Goal: Complete application form: Complete application form

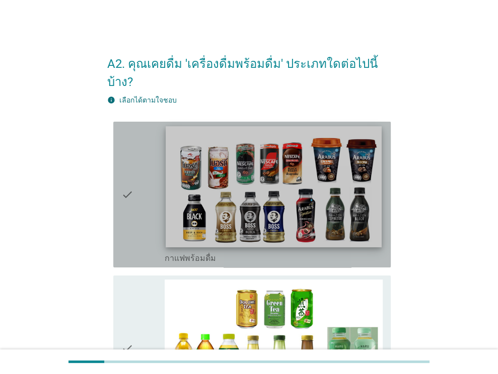
click at [267, 179] on img at bounding box center [273, 186] width 215 height 121
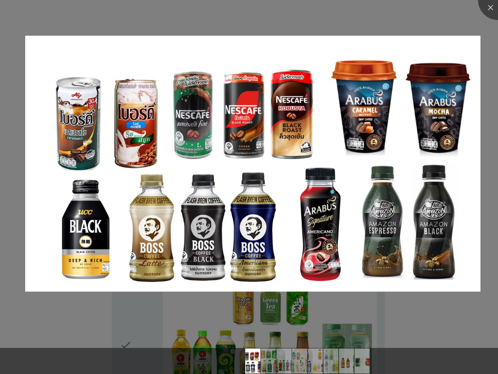
click at [267, 179] on img at bounding box center [252, 164] width 455 height 256
click at [269, 177] on img at bounding box center [252, 164] width 455 height 256
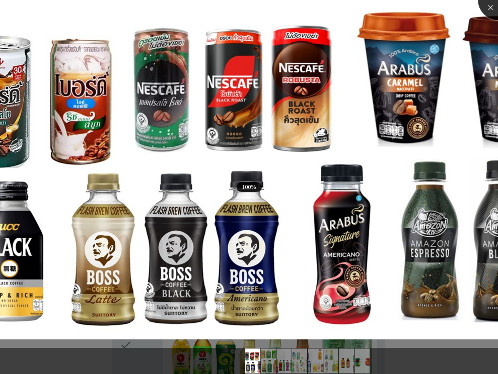
click at [487, 12] on div at bounding box center [498, 0] width 40 height 40
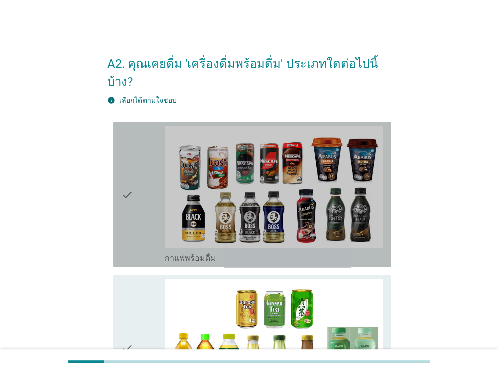
click at [139, 178] on div "check" at bounding box center [143, 195] width 44 height 138
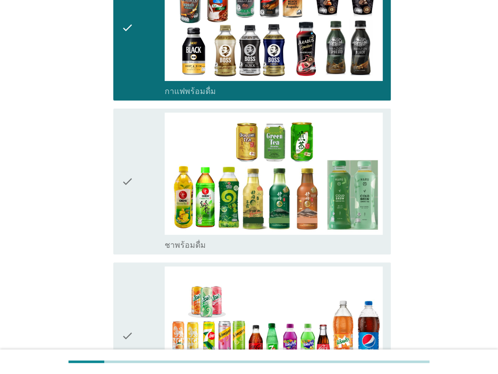
scroll to position [201, 0]
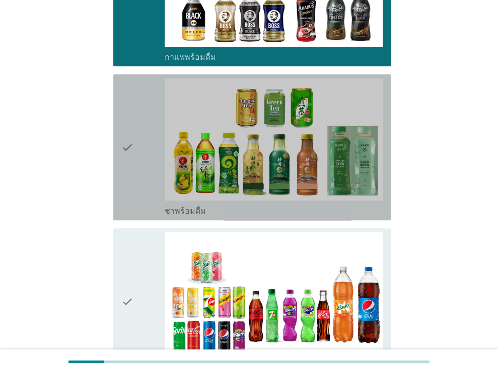
click at [136, 138] on div "check" at bounding box center [143, 148] width 44 height 138
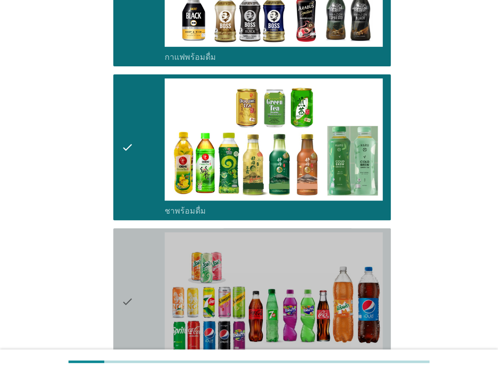
click at [138, 254] on div "check" at bounding box center [143, 302] width 44 height 138
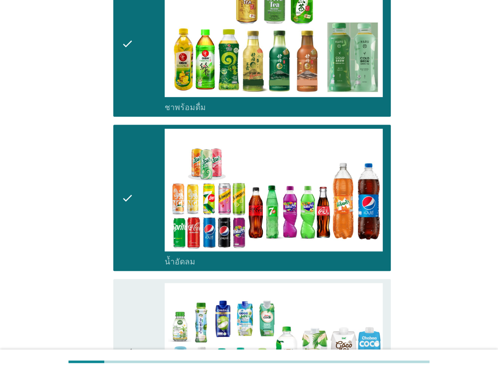
scroll to position [503, 0]
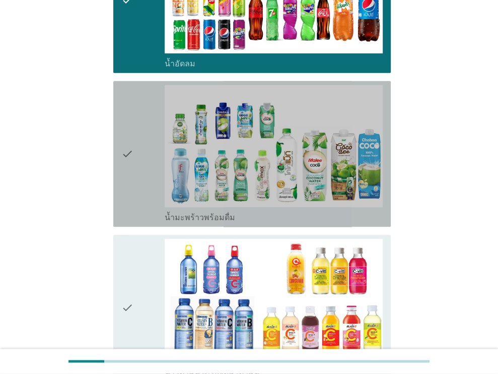
click at [136, 142] on div "check" at bounding box center [143, 154] width 44 height 138
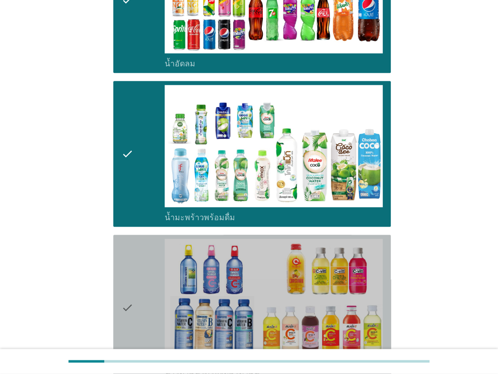
click at [124, 281] on icon "check" at bounding box center [127, 308] width 12 height 138
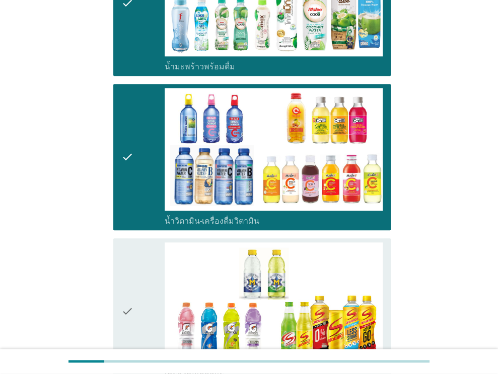
scroll to position [805, 0]
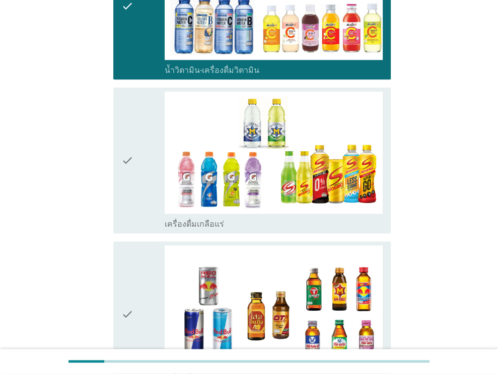
click at [132, 132] on icon "check" at bounding box center [127, 161] width 12 height 138
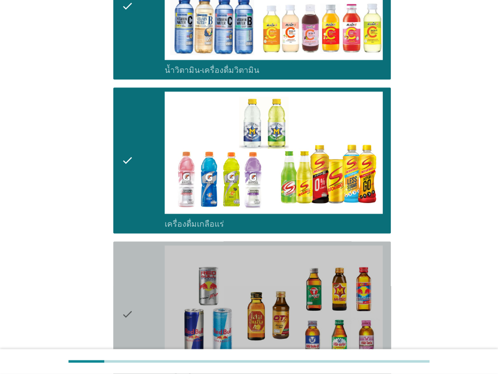
click at [139, 265] on div "check" at bounding box center [143, 315] width 44 height 138
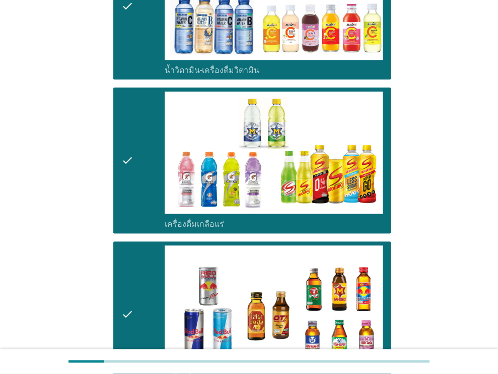
scroll to position [1097, 0]
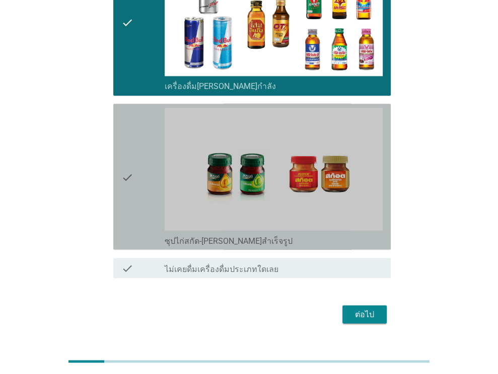
drag, startPoint x: 147, startPoint y: 154, endPoint x: 152, endPoint y: 161, distance: 9.1
click at [147, 153] on div "check" at bounding box center [143, 177] width 44 height 138
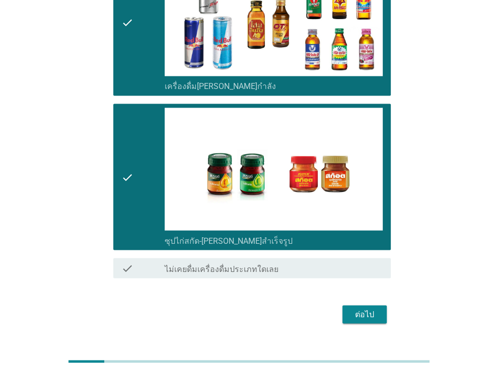
click at [371, 309] on div "ต่อไป" at bounding box center [364, 315] width 28 height 12
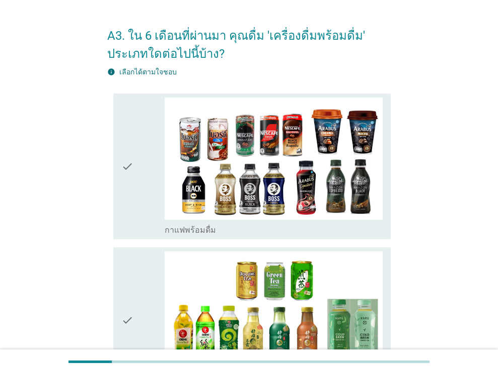
scroll to position [50, 0]
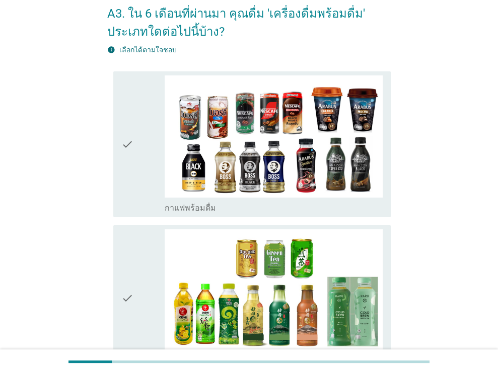
click at [146, 160] on div "check" at bounding box center [143, 144] width 44 height 138
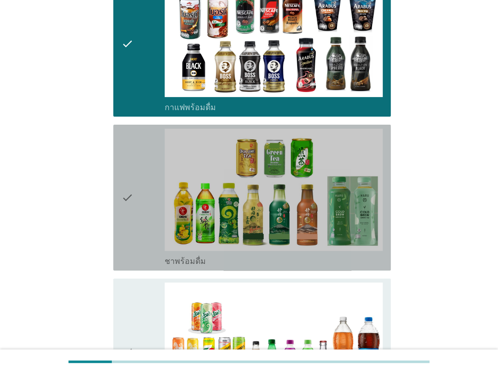
click at [156, 194] on div "check" at bounding box center [143, 198] width 44 height 138
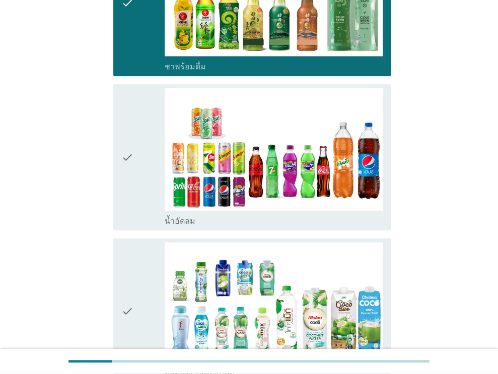
scroll to position [352, 0]
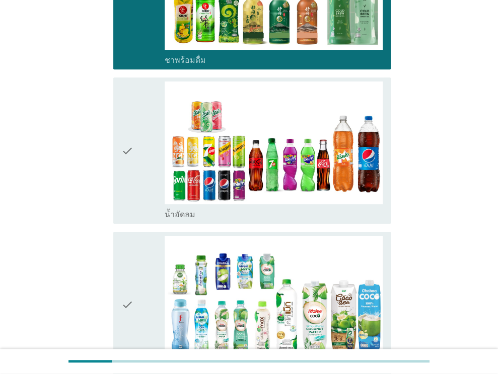
click at [147, 157] on div "check" at bounding box center [143, 151] width 44 height 138
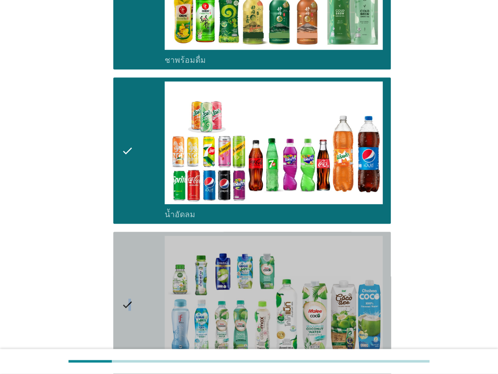
click at [130, 313] on icon "check" at bounding box center [127, 305] width 12 height 138
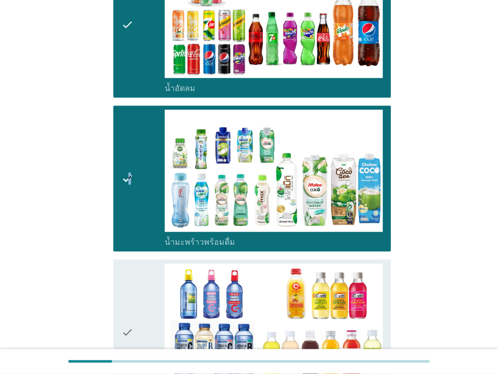
scroll to position [705, 0]
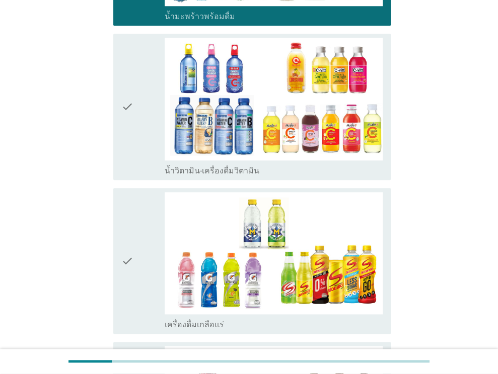
click at [150, 122] on div "check" at bounding box center [143, 107] width 44 height 138
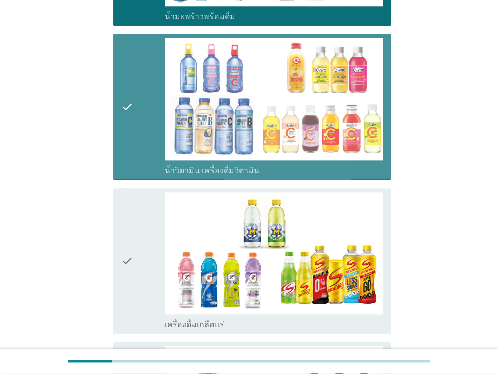
click at [150, 122] on div "check" at bounding box center [143, 107] width 44 height 138
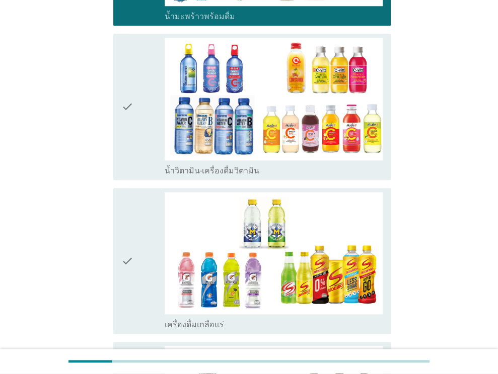
click at [143, 241] on div "check" at bounding box center [143, 261] width 44 height 138
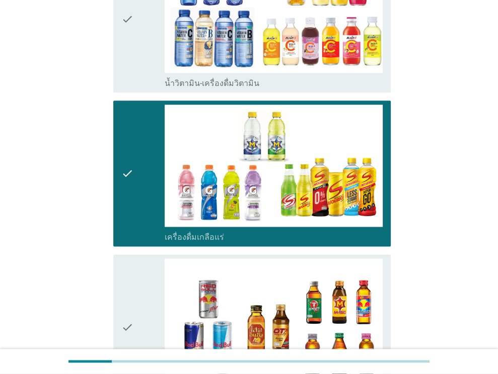
scroll to position [956, 0]
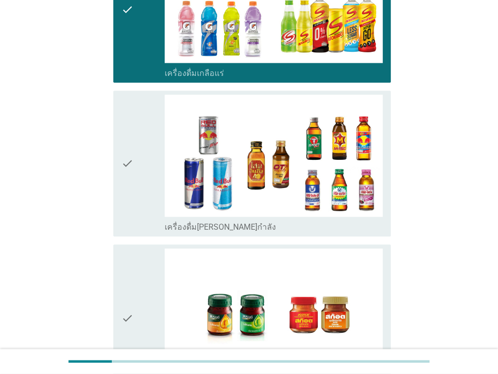
click at [137, 175] on div "check" at bounding box center [143, 164] width 44 height 138
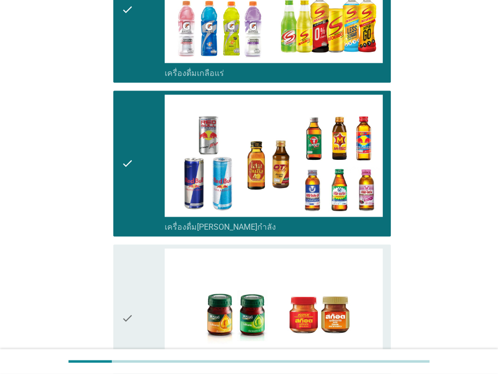
click at [141, 283] on div "check" at bounding box center [143, 318] width 44 height 138
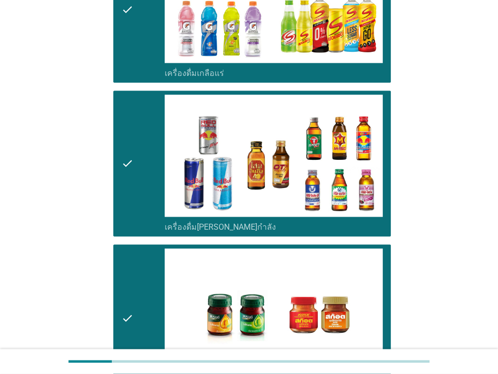
scroll to position [1115, 0]
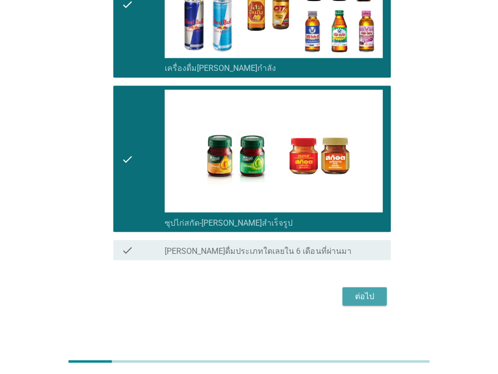
click at [369, 297] on div "ต่อไป" at bounding box center [364, 296] width 28 height 12
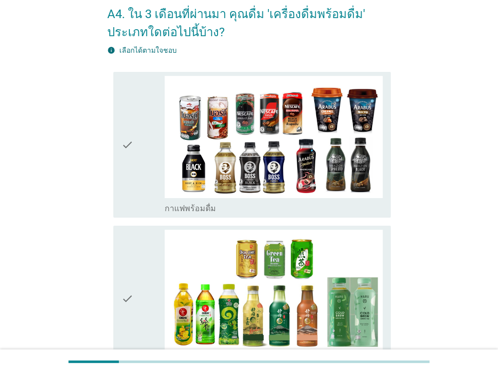
scroll to position [50, 0]
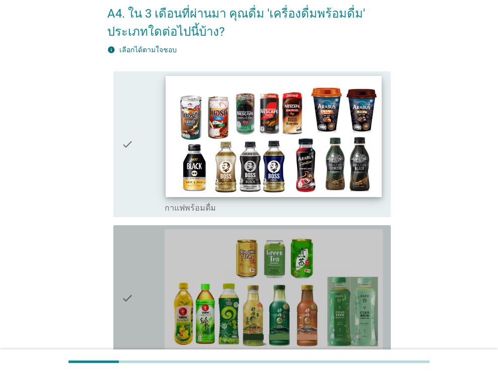
drag, startPoint x: 203, startPoint y: 227, endPoint x: 193, endPoint y: 180, distance: 48.4
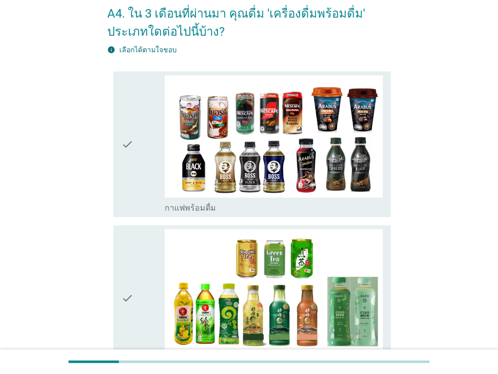
drag, startPoint x: 193, startPoint y: 180, endPoint x: 135, endPoint y: 153, distance: 63.7
click at [135, 153] on div "check" at bounding box center [143, 144] width 44 height 138
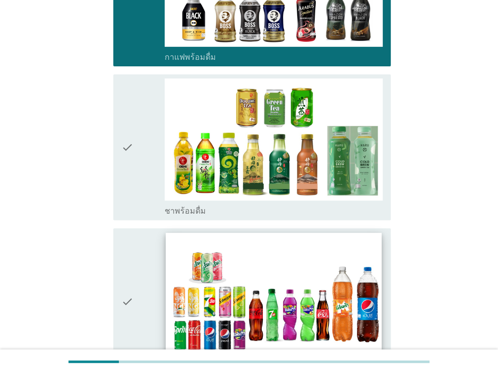
scroll to position [352, 0]
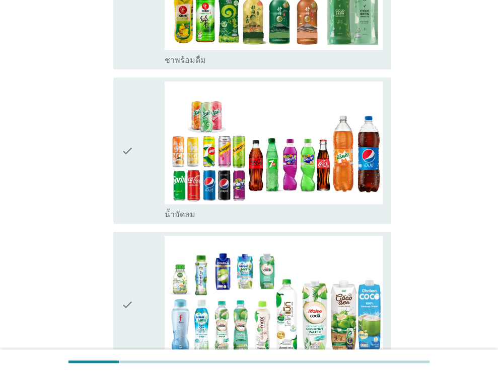
click at [157, 295] on div "check" at bounding box center [143, 305] width 44 height 138
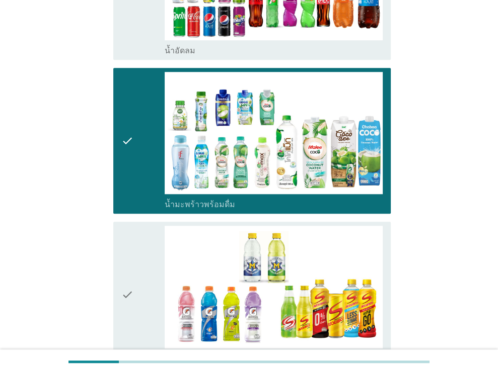
scroll to position [604, 0]
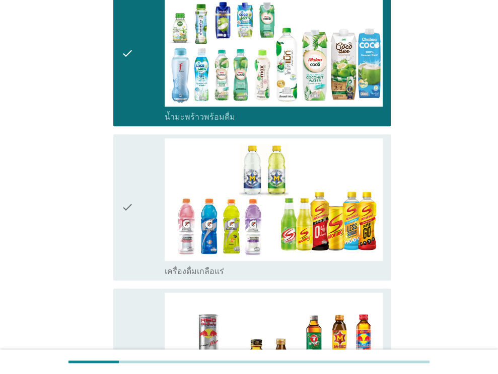
click at [137, 225] on div "check" at bounding box center [143, 207] width 44 height 138
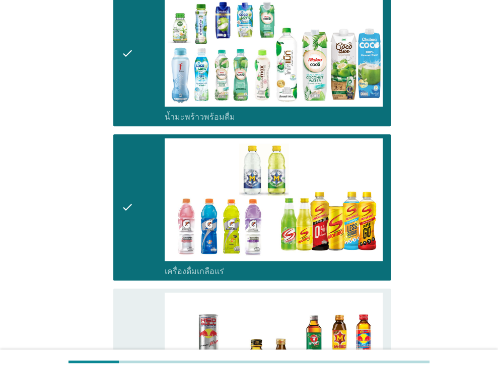
scroll to position [856, 0]
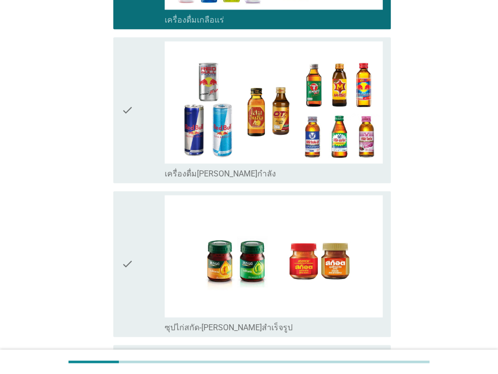
click at [126, 124] on icon "check" at bounding box center [127, 110] width 12 height 138
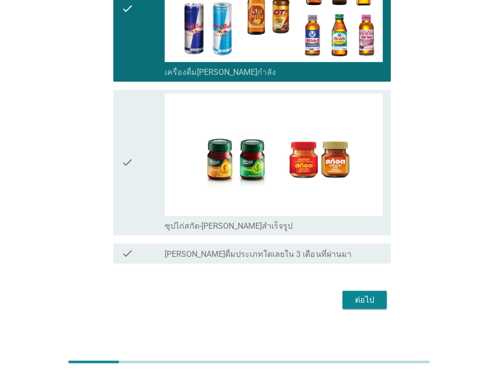
scroll to position [962, 0]
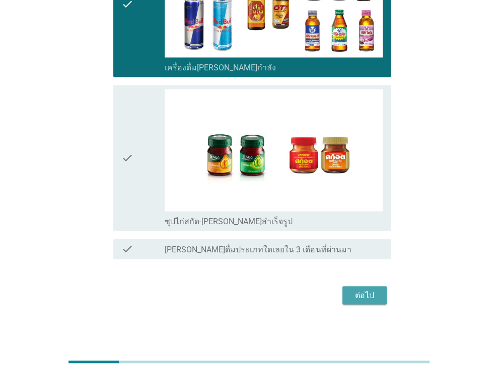
click at [364, 295] on div "ต่อไป" at bounding box center [364, 295] width 28 height 12
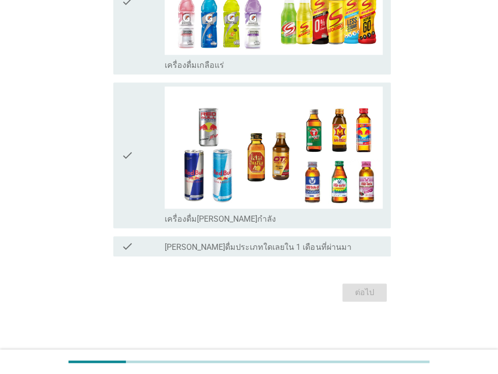
scroll to position [0, 0]
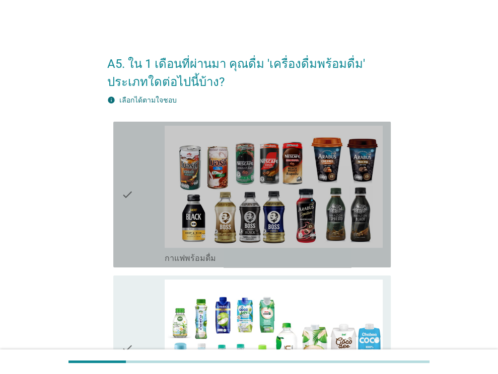
click at [126, 193] on icon "check" at bounding box center [127, 195] width 12 height 138
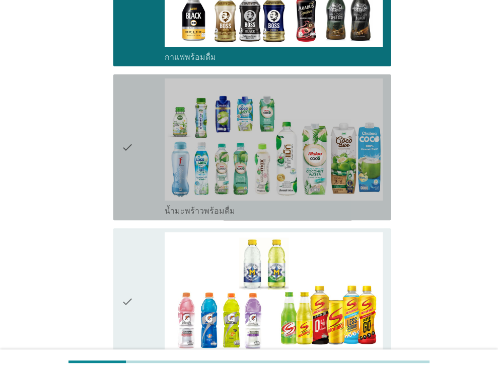
click at [155, 161] on div "check" at bounding box center [143, 148] width 44 height 138
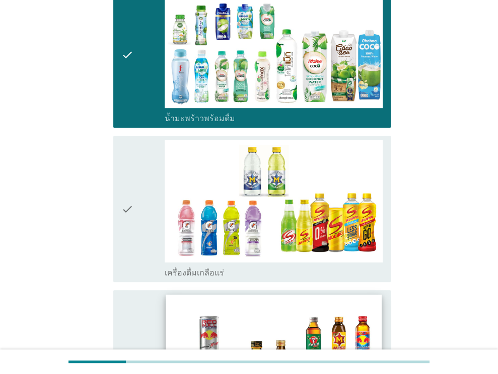
scroll to position [403, 0]
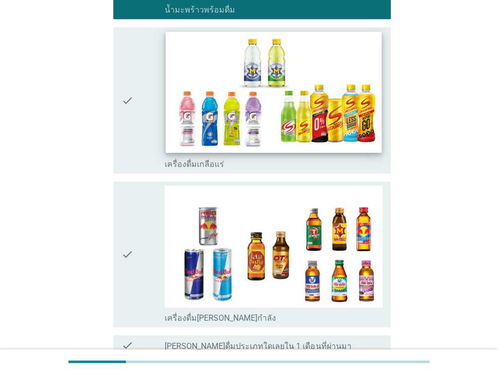
click at [168, 88] on img at bounding box center [273, 92] width 215 height 121
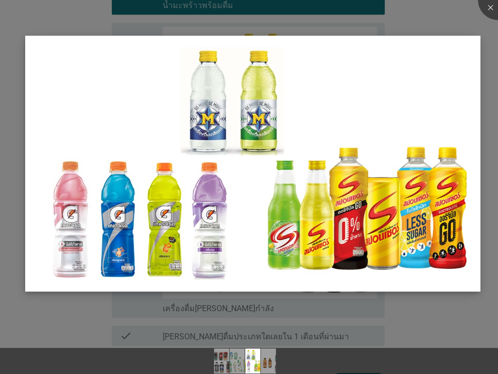
click at [146, 94] on img at bounding box center [252, 164] width 455 height 256
click at [495, 11] on div at bounding box center [498, 0] width 40 height 40
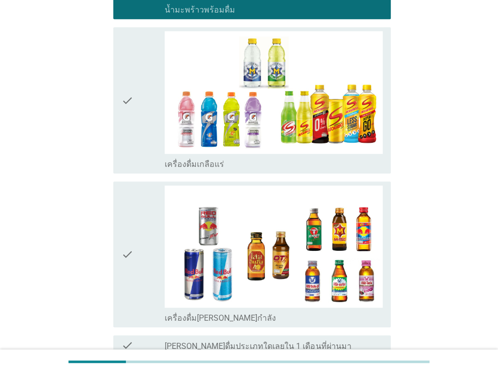
click at [135, 112] on div "check" at bounding box center [143, 100] width 44 height 138
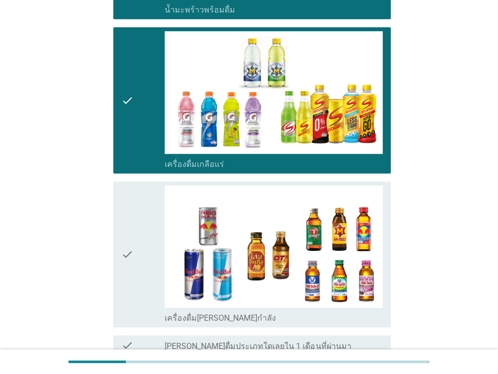
click at [149, 235] on div "check" at bounding box center [143, 255] width 44 height 138
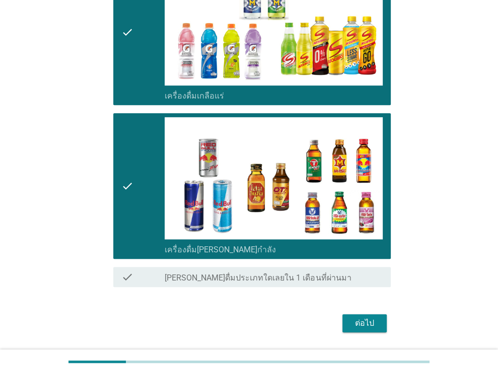
scroll to position [500, 0]
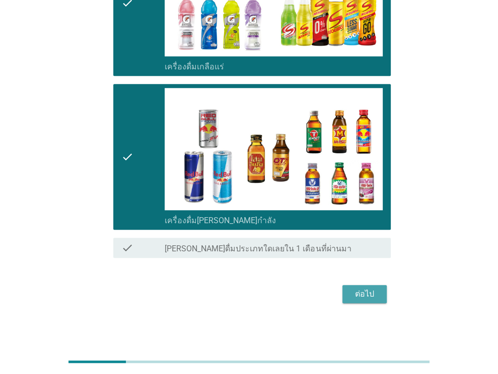
click at [366, 292] on div "ต่อไป" at bounding box center [364, 294] width 28 height 12
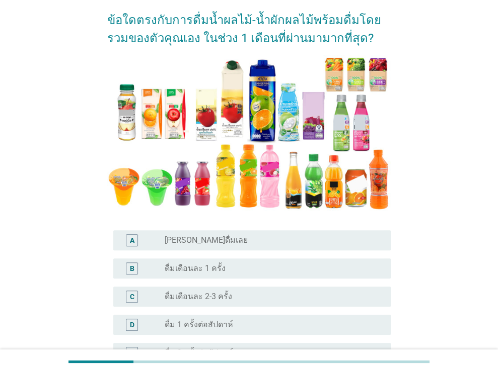
scroll to position [151, 0]
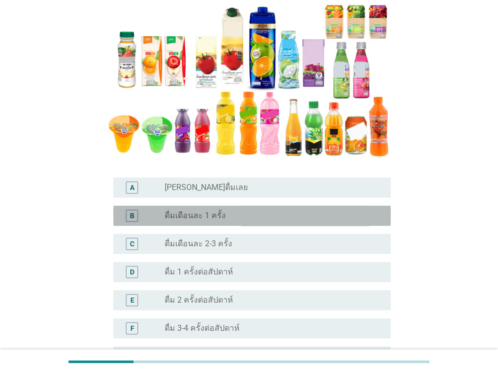
click at [252, 215] on div "radio_button_unchecked ดื่มเดือนละ 1 ครั้ง" at bounding box center [270, 216] width 210 height 10
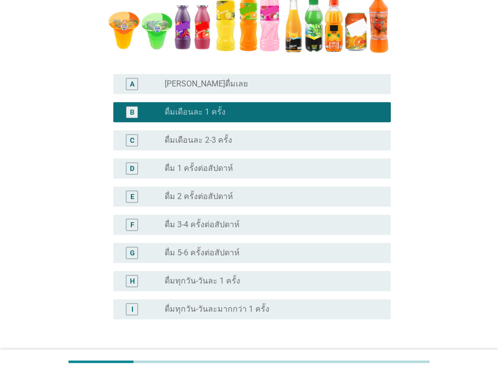
scroll to position [330, 0]
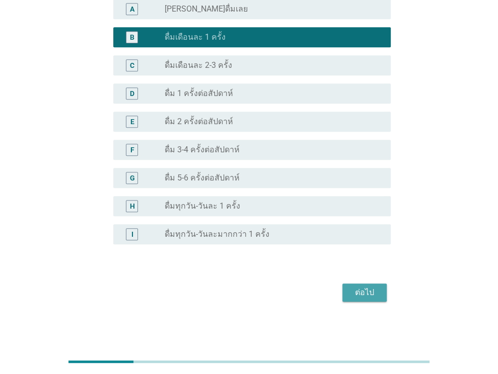
click at [352, 290] on div "ต่อไป" at bounding box center [364, 293] width 28 height 12
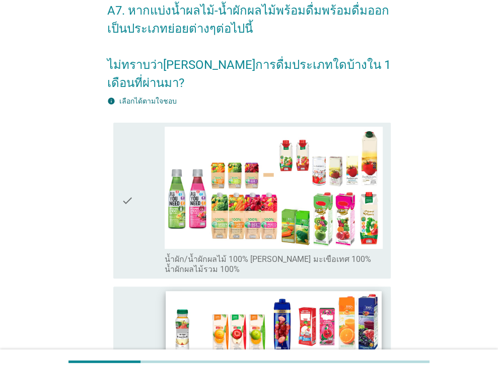
scroll to position [151, 0]
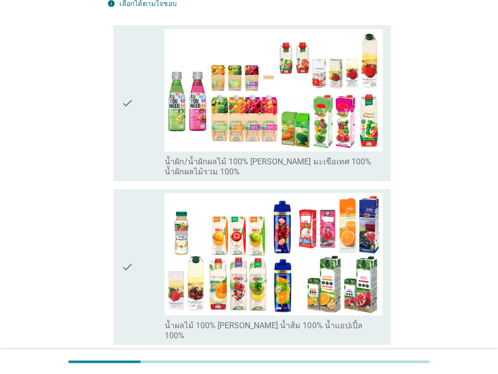
click at [135, 245] on div "check" at bounding box center [143, 267] width 44 height 148
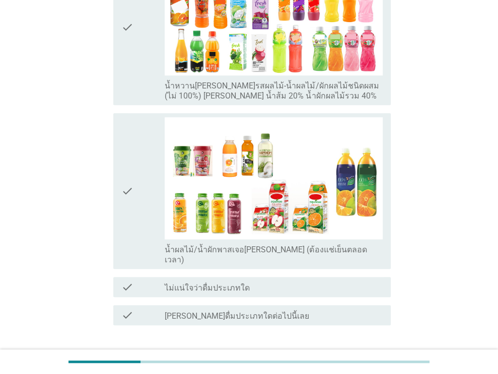
scroll to position [585, 0]
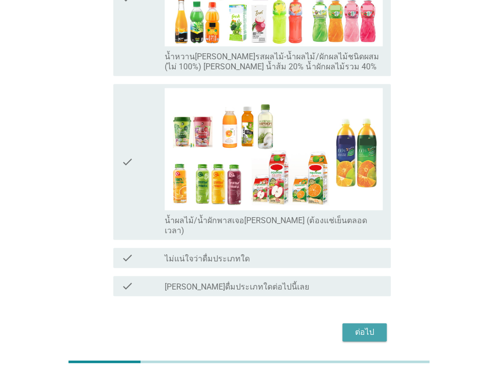
click at [375, 327] on div "ต่อไป" at bounding box center [364, 333] width 28 height 12
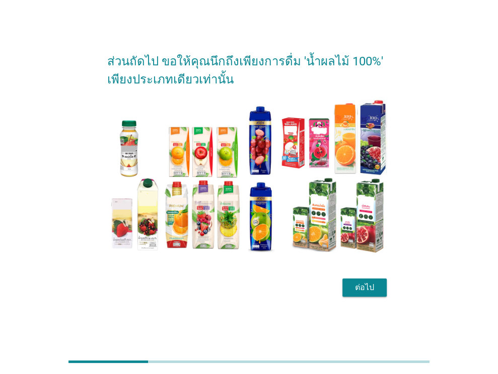
scroll to position [24, 0]
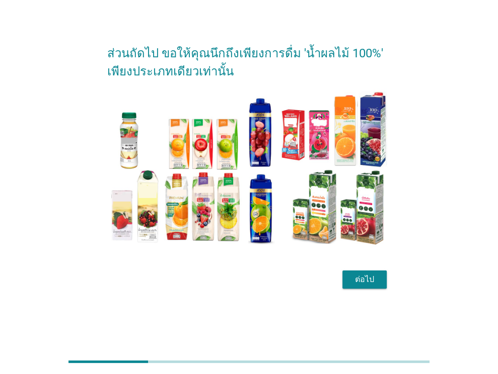
click at [373, 277] on div "ต่อไป" at bounding box center [364, 280] width 28 height 12
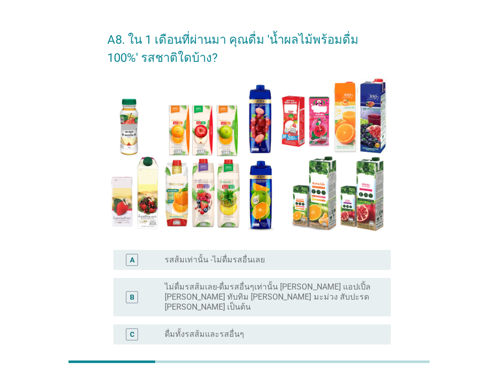
scroll to position [0, 0]
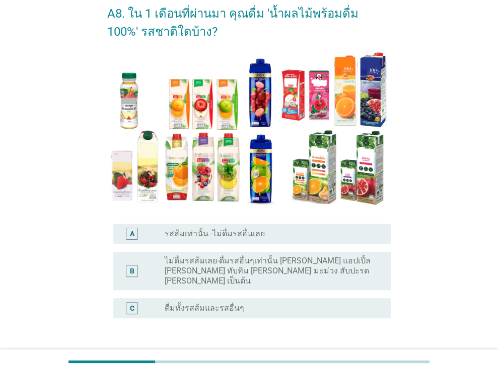
click at [190, 230] on label "รสส้มเท่านั้น -ไม่ดื่มรสอื่นเลย" at bounding box center [215, 234] width 100 height 10
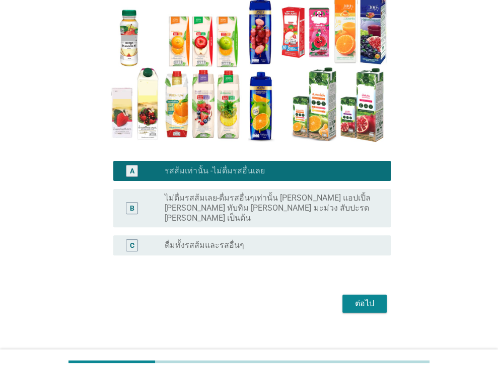
scroll to position [114, 0]
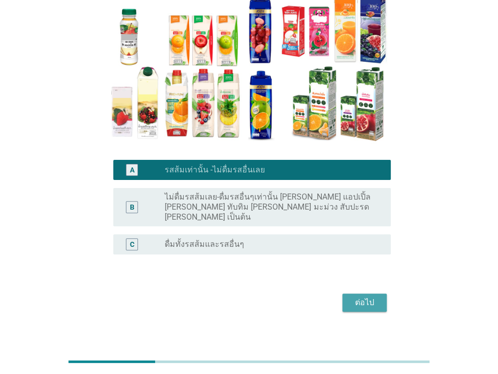
click at [375, 297] on div "ต่อไป" at bounding box center [364, 303] width 28 height 12
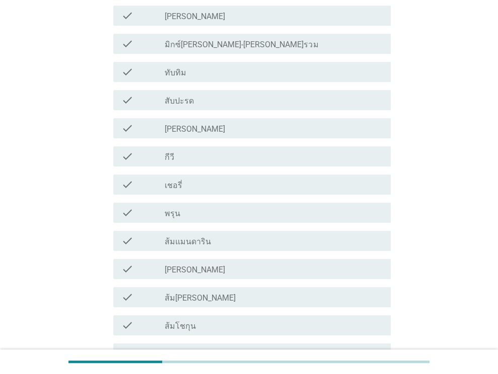
scroll to position [503, 0]
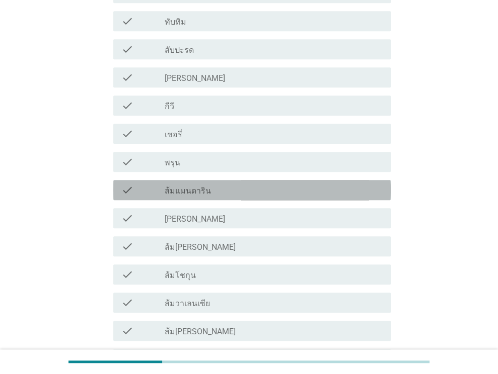
click at [254, 191] on div "check_box_outline_blank ส้มแมนดาริน" at bounding box center [274, 190] width 218 height 12
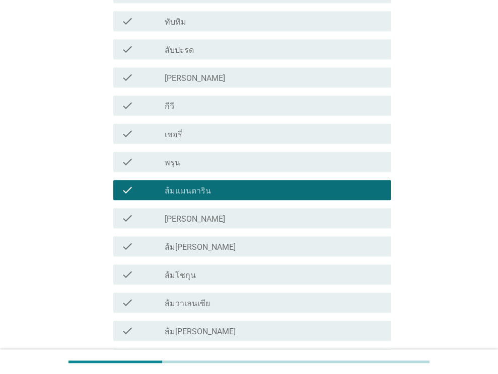
click at [248, 217] on div "check_box_outline_blank [PERSON_NAME]" at bounding box center [274, 218] width 218 height 12
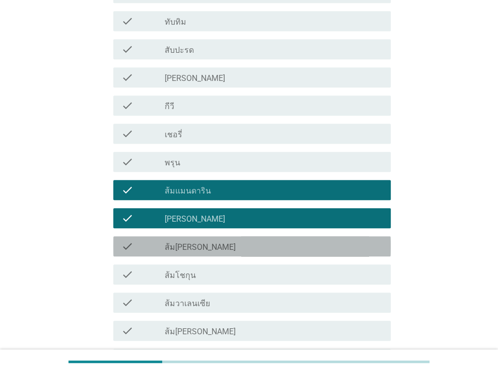
click at [246, 240] on div "check check_box_outline_blank ส้ม[PERSON_NAME]" at bounding box center [251, 247] width 277 height 20
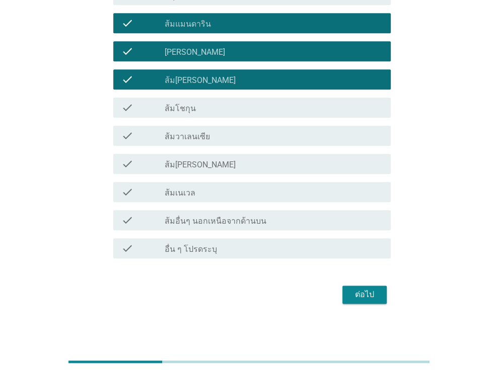
scroll to position [672, 0]
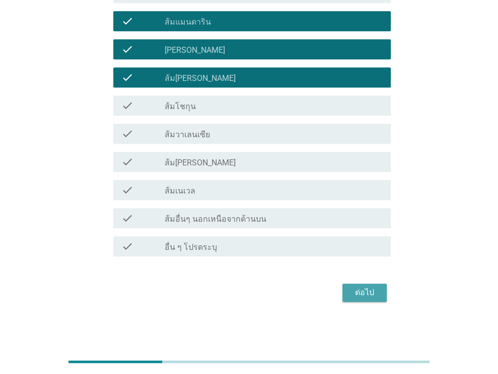
click at [364, 297] on div "ต่อไป" at bounding box center [364, 293] width 28 height 12
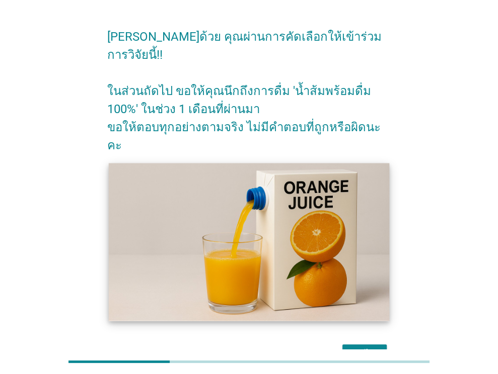
scroll to position [52, 0]
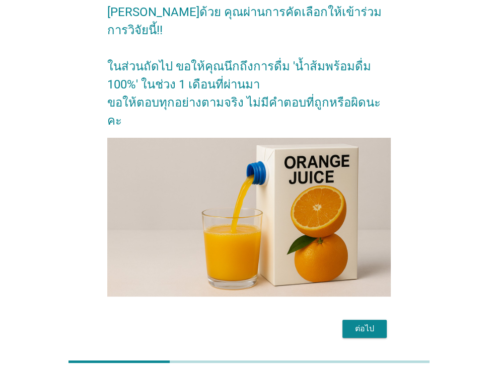
click at [374, 323] on div "ต่อไป" at bounding box center [364, 329] width 28 height 12
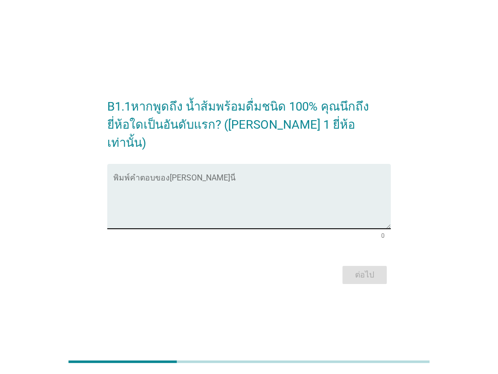
click at [326, 191] on textarea "พิมพ์คำตอบของคุณ ที่นี่" at bounding box center [251, 202] width 277 height 53
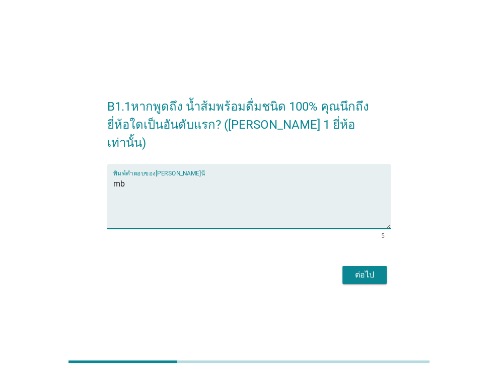
type textarea "m"
type textarea "ทิปโก้"
click at [371, 269] on div "ต่อไป" at bounding box center [364, 275] width 28 height 12
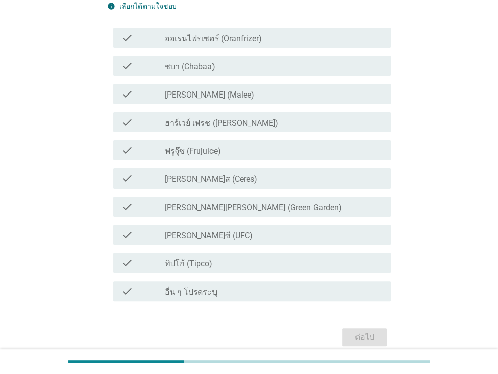
scroll to position [101, 0]
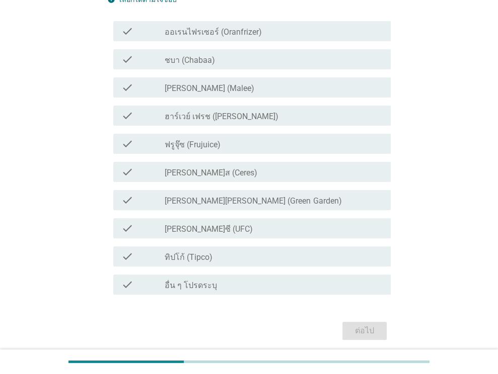
click at [234, 85] on div "check_box_outline_blank [PERSON_NAME] (Malee)" at bounding box center [274, 88] width 218 height 12
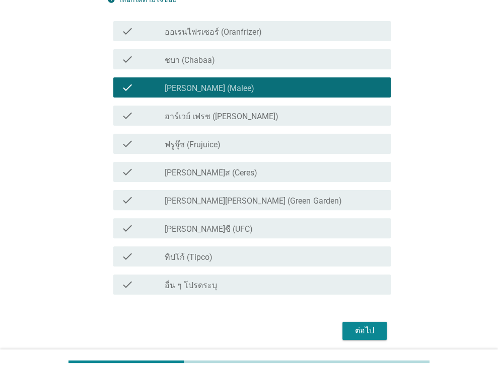
click at [247, 229] on div "check_box_outline_blank [PERSON_NAME]ซี (UFC)" at bounding box center [274, 228] width 218 height 12
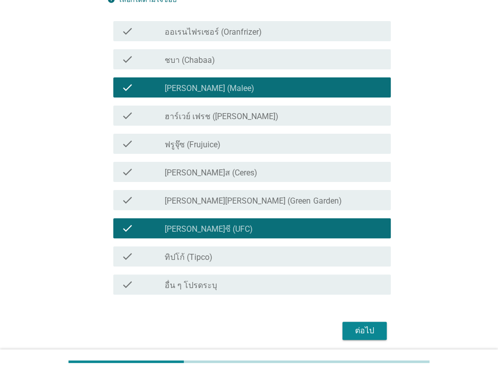
click at [261, 258] on div "check_box_outline_blank ทิปโก้ (Tipco)" at bounding box center [274, 257] width 218 height 12
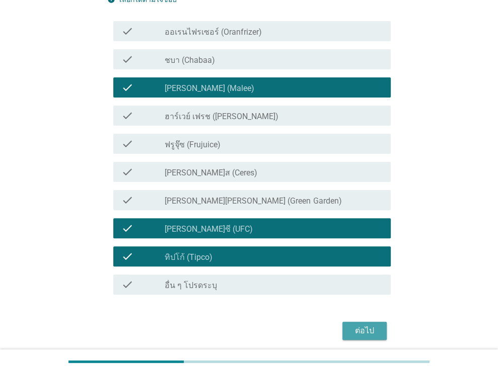
click at [366, 333] on div "ต่อไป" at bounding box center [364, 331] width 28 height 12
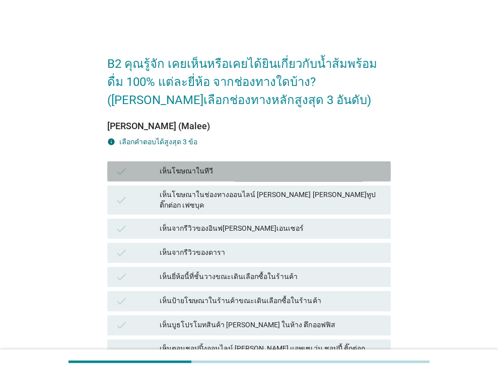
click at [223, 172] on div "เห็นโฆษณาในทีวี" at bounding box center [271, 172] width 223 height 12
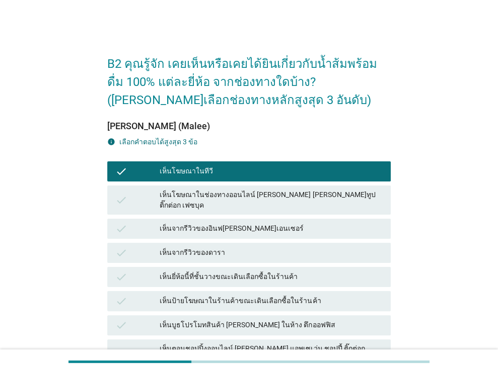
click at [225, 223] on div "เห็นจากรีวิวของอินฟ[PERSON_NAME]เอนเซอร์" at bounding box center [271, 229] width 223 height 12
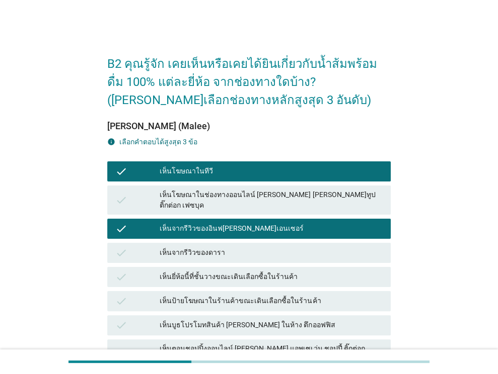
click at [247, 271] on div "เห็นยี่ห้อนี้ที่ชั้นวางขณะเดินเลือกซื้อในร้านค้า" at bounding box center [271, 277] width 223 height 12
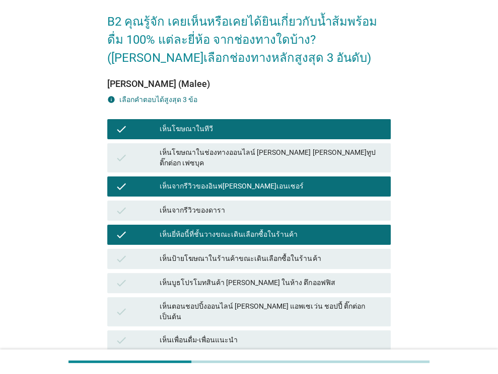
scroll to position [151, 0]
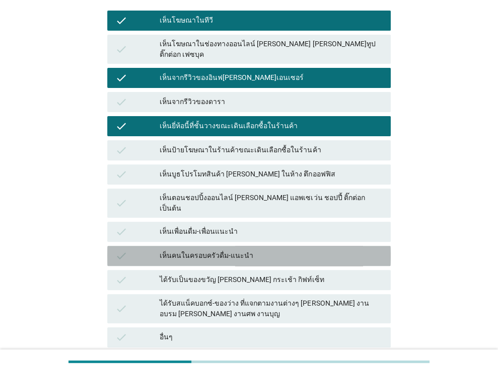
drag, startPoint x: 258, startPoint y: 235, endPoint x: 288, endPoint y: 252, distance: 35.1
click at [259, 250] on div "เห็นคนในครอบครัวดื่ม-แนะนำ" at bounding box center [271, 256] width 223 height 12
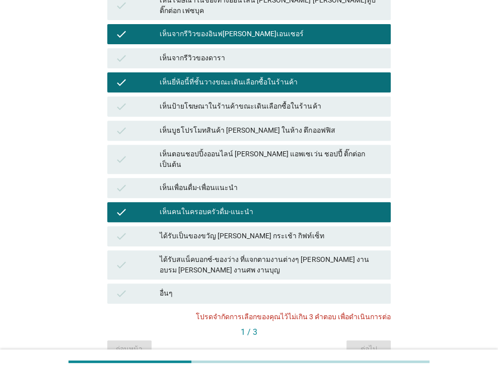
scroll to position [230, 0]
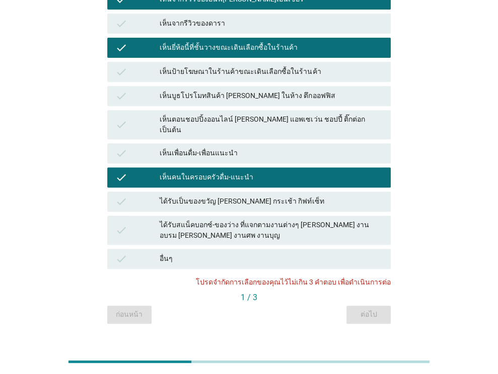
click at [293, 42] on div "เห็นยี่ห้อนี้ที่ชั้นวางขณะเดินเลือกซื้อในร้านค้า" at bounding box center [271, 48] width 223 height 12
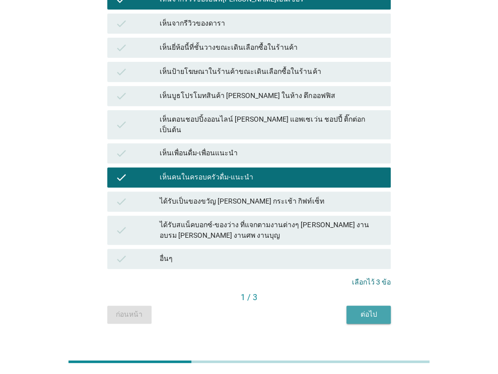
click at [364, 310] on div "ต่อไป" at bounding box center [368, 315] width 28 height 11
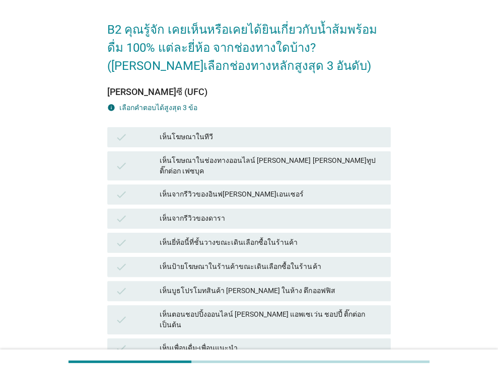
scroll to position [50, 0]
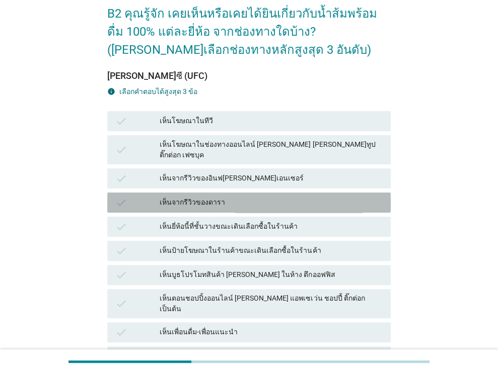
click at [219, 197] on div "เห็นจากรีวิวของดารา" at bounding box center [271, 203] width 223 height 12
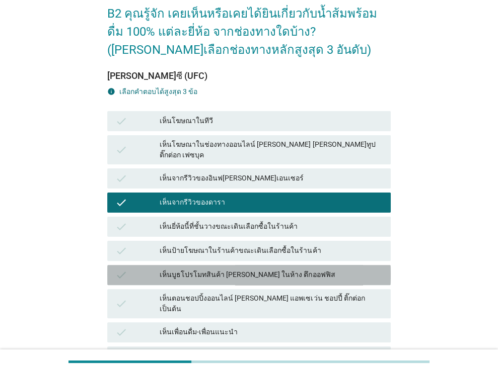
click at [238, 273] on div "check เห็นบูธโปรโมทสินค้า [PERSON_NAME] ในห้าง ตึกออฟฟิส" at bounding box center [248, 275] width 283 height 20
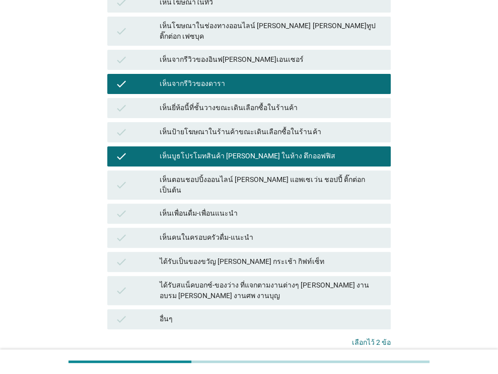
scroll to position [230, 0]
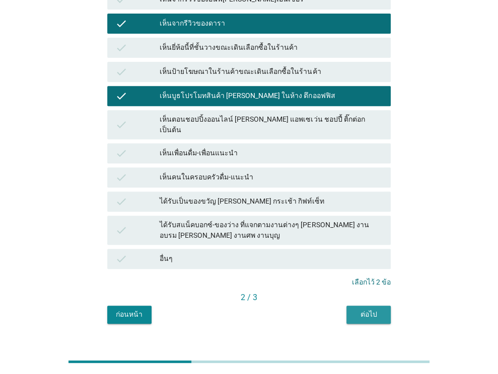
click at [379, 310] on div "ต่อไป" at bounding box center [368, 315] width 28 height 11
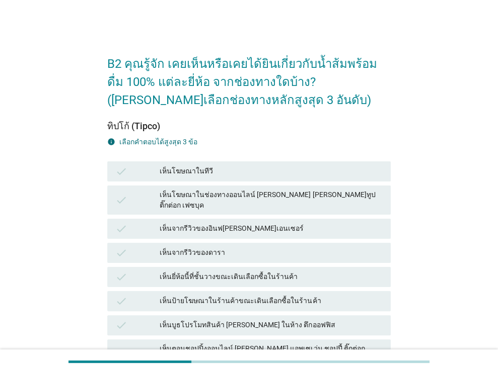
click at [231, 184] on div "check เห็นโฆษณาในช่องทางออนไลน์ [PERSON_NAME] [PERSON_NAME]ทูป ติ๊กต่อก เฟซบุค" at bounding box center [248, 200] width 287 height 33
click at [218, 200] on div "เห็นโฆษณาในช่องทางออนไลน์ [PERSON_NAME] [PERSON_NAME]ทูป ติ๊กต่อก เฟซบุค" at bounding box center [271, 200] width 223 height 21
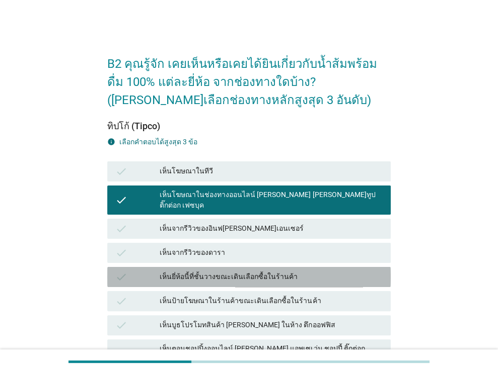
click at [211, 271] on div "เห็นยี่ห้อนี้ที่ชั้นวางขณะเดินเลือกซื้อในร้านค้า" at bounding box center [271, 277] width 223 height 12
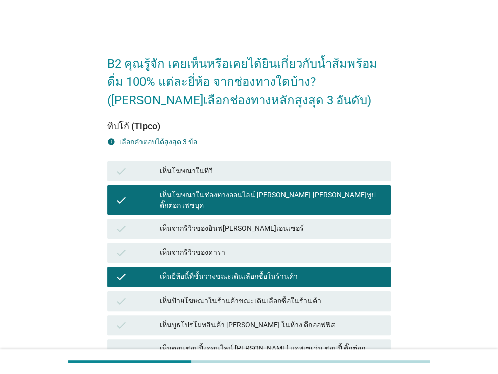
scroll to position [201, 0]
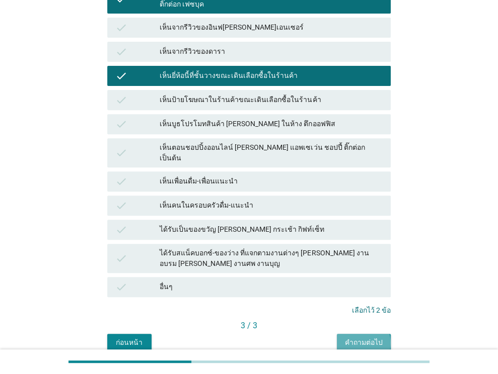
click at [350, 338] on div "คำถามต่อไป" at bounding box center [364, 343] width 38 height 11
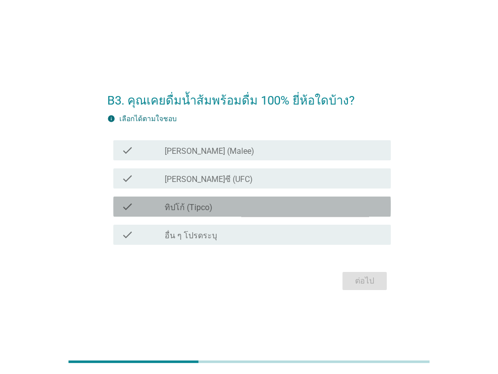
click at [198, 206] on label "ทิปโก้ (Tipco)" at bounding box center [189, 208] width 48 height 10
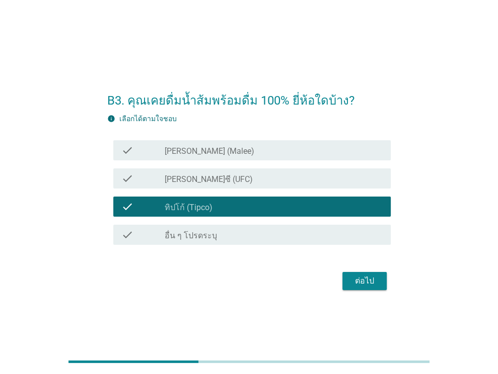
click at [230, 149] on div "check_box_outline_blank [PERSON_NAME] (Malee)" at bounding box center [274, 150] width 218 height 12
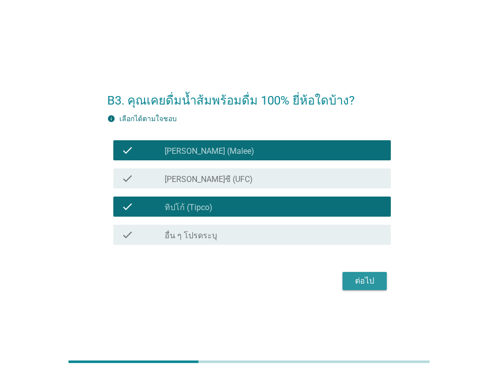
drag, startPoint x: 366, startPoint y: 278, endPoint x: 400, endPoint y: 247, distance: 45.9
click at [401, 248] on div "B3. คุณเคยดื่มน้ำส้มพร้อมดื่ม 100% ยี่ห้อใดบ้าง? info เลือกได้ตามใจชอบ check ch…" at bounding box center [248, 187] width 449 height 228
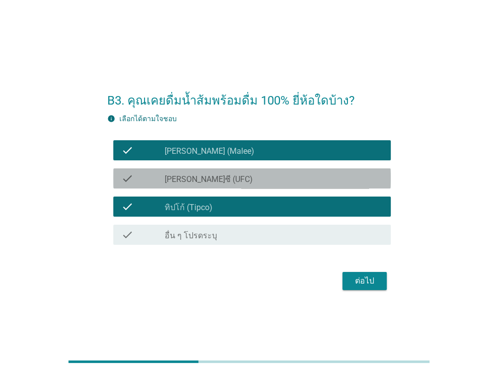
click at [328, 179] on div "check_box_outline_blank [PERSON_NAME]ซี (UFC)" at bounding box center [274, 179] width 218 height 12
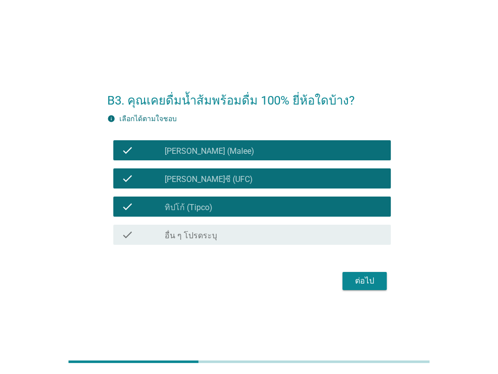
click at [377, 282] on div "ต่อไป" at bounding box center [364, 281] width 28 height 12
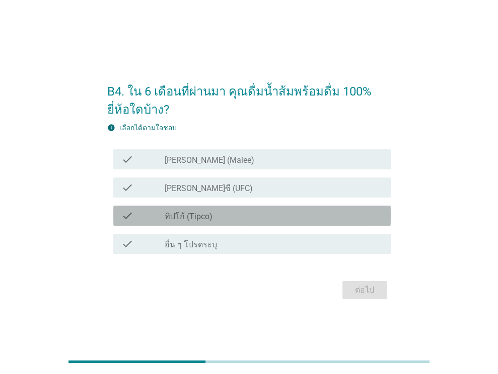
click at [291, 215] on div "check_box ทิปโก้ (Tipco)" at bounding box center [274, 216] width 218 height 12
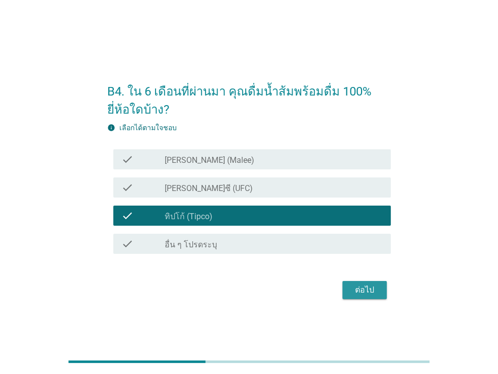
click at [361, 293] on div "ต่อไป" at bounding box center [364, 290] width 28 height 12
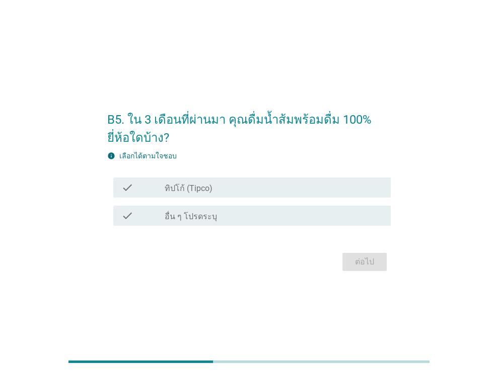
click at [270, 189] on div "check_box ทิปโก้ (Tipco)" at bounding box center [274, 188] width 218 height 12
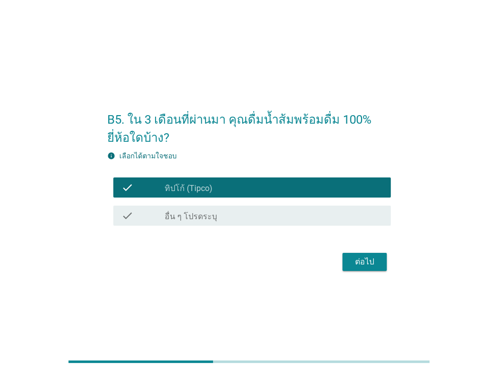
click at [359, 265] on div "ต่อไป" at bounding box center [364, 262] width 28 height 12
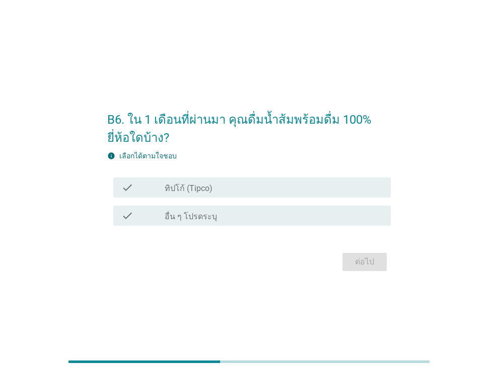
click at [249, 187] on div "check_box ทิปโก้ (Tipco)" at bounding box center [274, 188] width 218 height 12
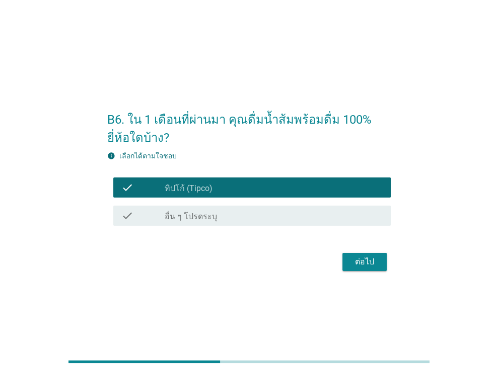
click at [356, 259] on div "ต่อไป" at bounding box center [364, 262] width 28 height 12
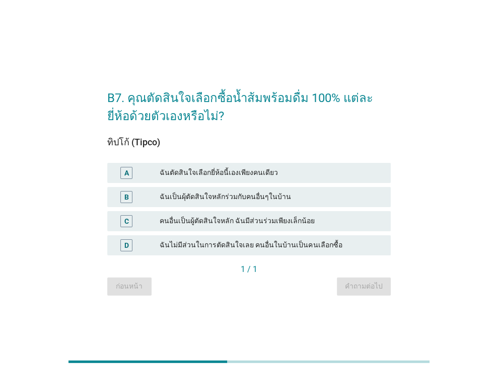
click at [328, 197] on div "ฉันเป็นผุ้ตัดสินใจหลักร่วมกับคนอื่นๆในบ้าน" at bounding box center [271, 197] width 223 height 12
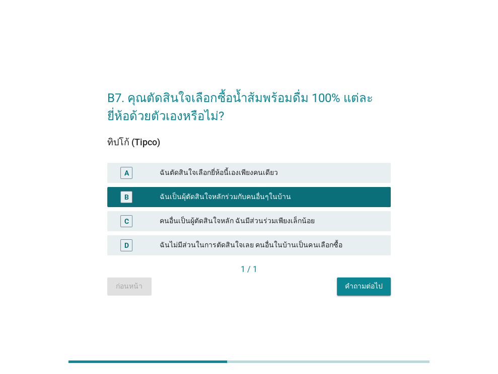
click at [359, 282] on div "คำถามต่อไป" at bounding box center [364, 286] width 38 height 11
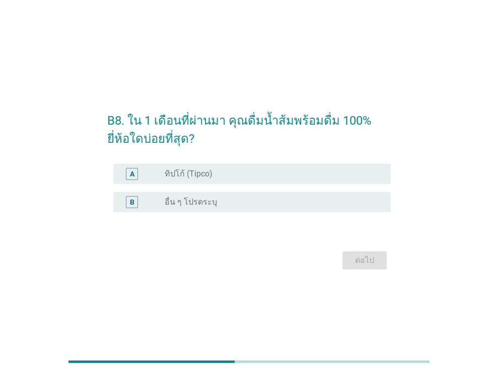
click at [292, 179] on div "radio_button_unchecked ทิปโก้ (Tipco)" at bounding box center [270, 174] width 210 height 10
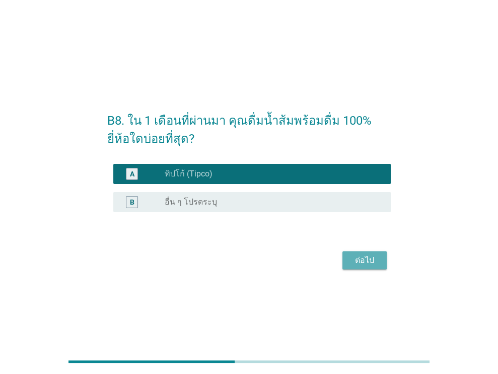
click at [368, 265] on div "ต่อไป" at bounding box center [364, 261] width 28 height 12
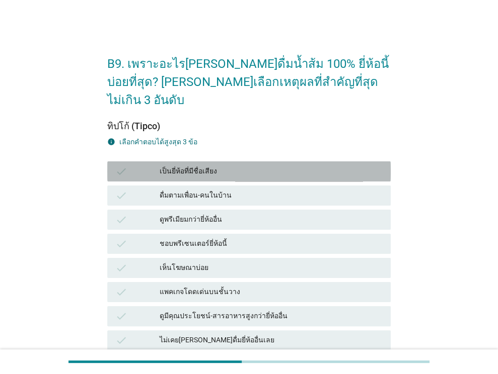
click at [254, 166] on div "เป็นยี่ห้อที่มีชื่อเสียง" at bounding box center [271, 172] width 223 height 12
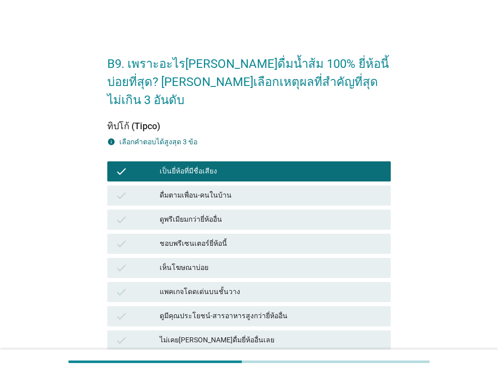
click at [260, 190] on div "ดื่มตามเพื่อน-คนในบ้าน" at bounding box center [271, 196] width 223 height 12
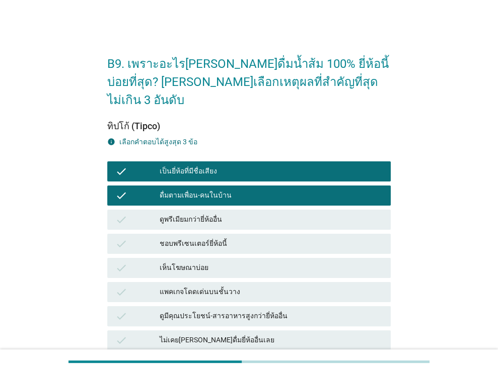
click at [268, 286] on div "แพคเกจโดดเด่นบนชั้นวาง" at bounding box center [271, 292] width 223 height 12
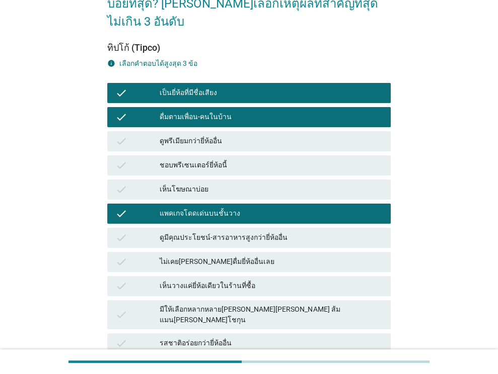
scroll to position [151, 0]
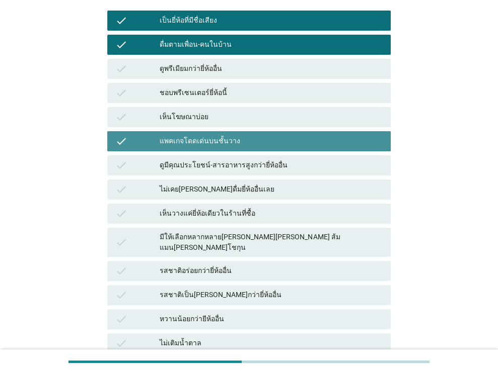
click at [278, 131] on div "check แพคเกจโดดเด่นบนชั้นวาง" at bounding box center [248, 141] width 283 height 20
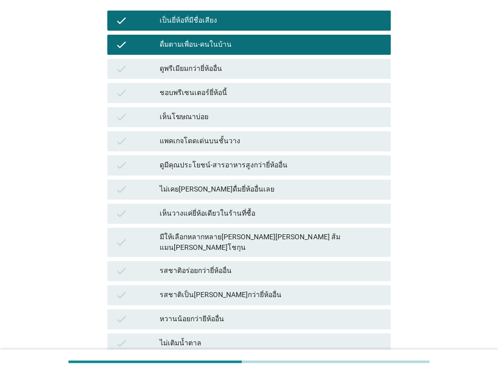
click at [292, 285] on div "check รสชาติเป็น[PERSON_NAME]กว่ายี่ห้ออื่น" at bounding box center [248, 295] width 283 height 20
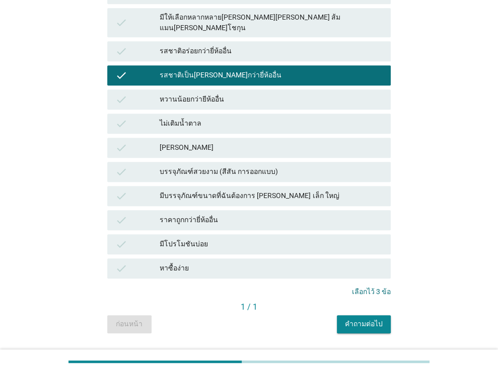
scroll to position [372, 0]
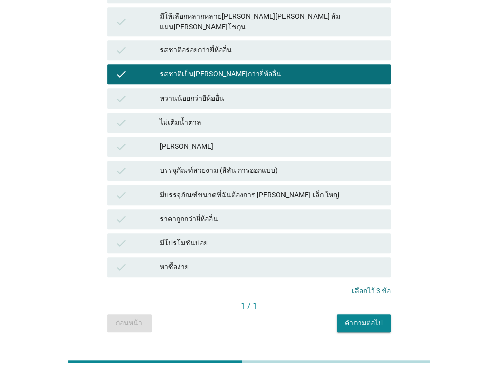
click at [353, 318] on div "คำถามต่อไป" at bounding box center [364, 323] width 38 height 11
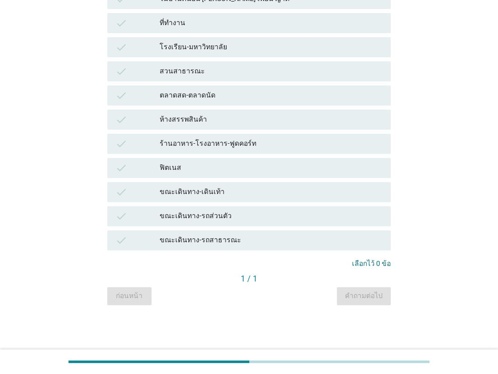
scroll to position [0, 0]
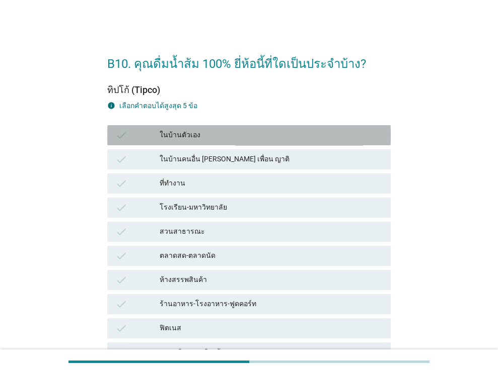
click at [258, 134] on div "ในบ้านตัวเอง" at bounding box center [271, 135] width 223 height 12
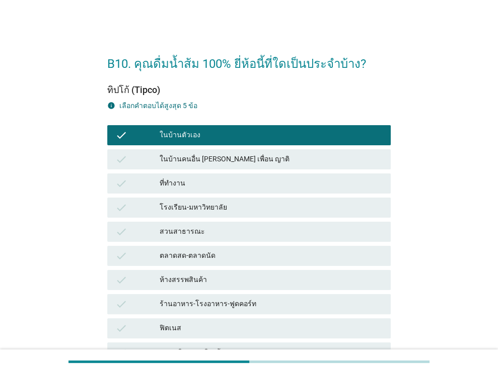
click at [266, 184] on div "ที่ทำงาน" at bounding box center [271, 184] width 223 height 12
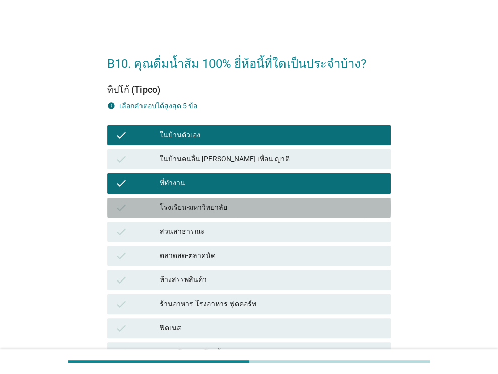
click at [266, 203] on div "โรงเรียน-มหาวิทยาลัย" at bounding box center [271, 208] width 223 height 12
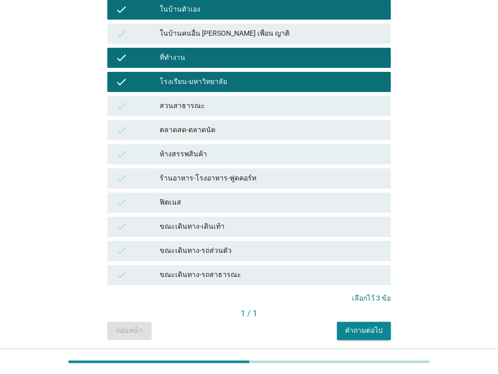
scroll to position [151, 0]
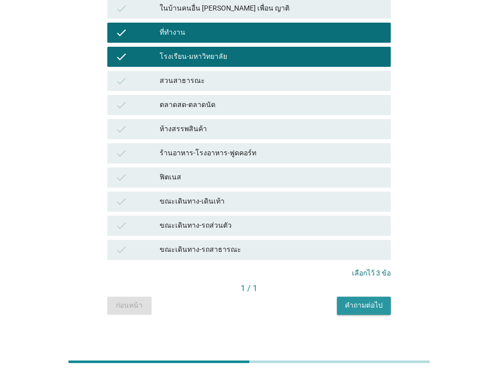
click at [360, 302] on div "คำถามต่อไป" at bounding box center [364, 305] width 38 height 11
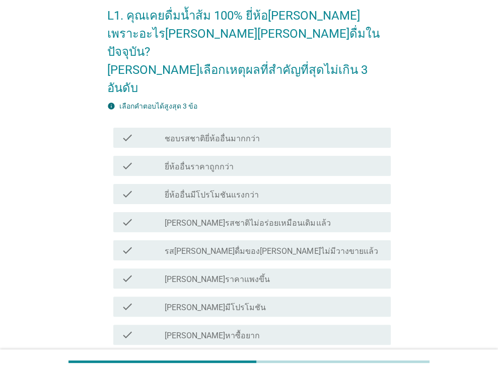
scroll to position [50, 0]
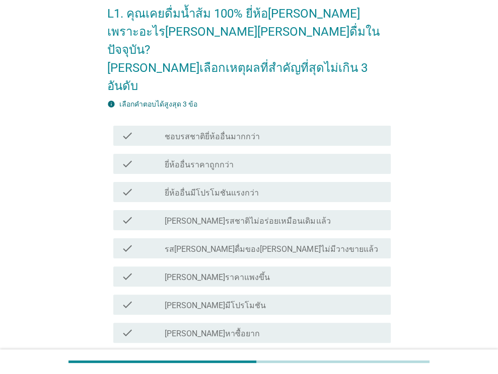
click at [292, 243] on div "check_box_outline_blank รส[PERSON_NAME]ดื่มของ[PERSON_NAME]ไม่มีวางขายแล้ว" at bounding box center [274, 249] width 218 height 12
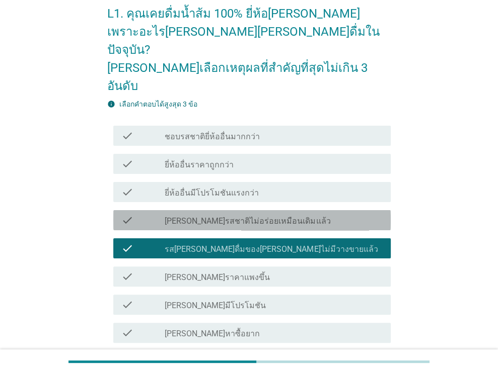
click at [340, 214] on div "check_box_outline_blank [PERSON_NAME]รสชาติไม่อร่อยเหมือนเดิมแล้ว" at bounding box center [274, 220] width 218 height 12
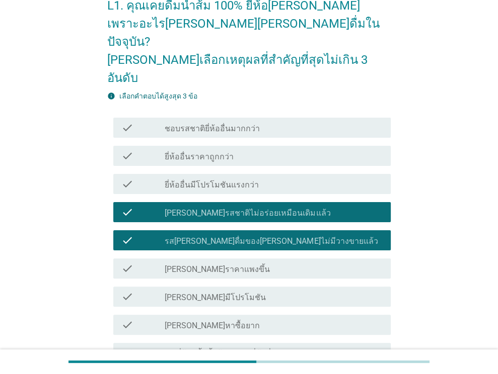
scroll to position [171, 0]
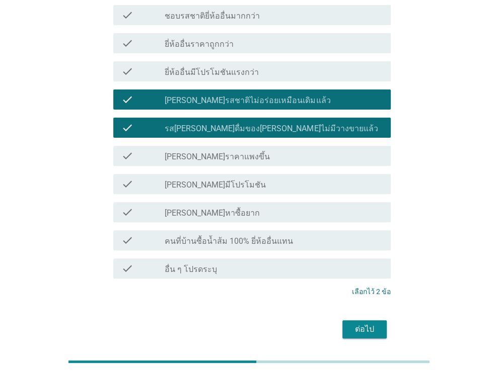
click at [363, 324] on div "ต่อไป" at bounding box center [364, 330] width 28 height 12
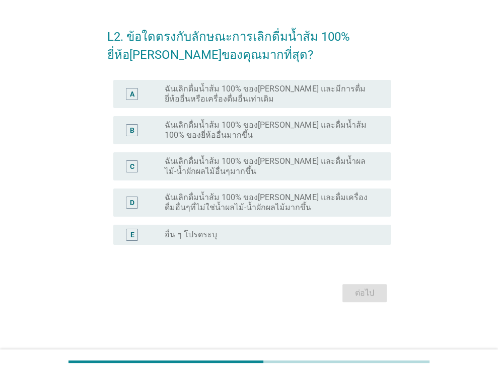
scroll to position [0, 0]
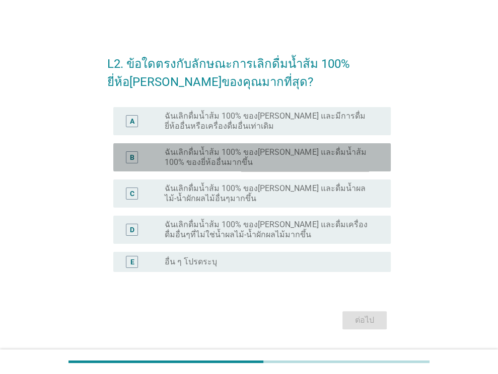
drag, startPoint x: 299, startPoint y: 159, endPoint x: 313, endPoint y: 184, distance: 28.8
click at [300, 158] on label "ฉันเลิกดื่มน้ำส้ม 100% ของ[PERSON_NAME] และดื่มน้ำส้ม 100% ของยี่ห้ออื่นมากขึ้น" at bounding box center [270, 157] width 210 height 20
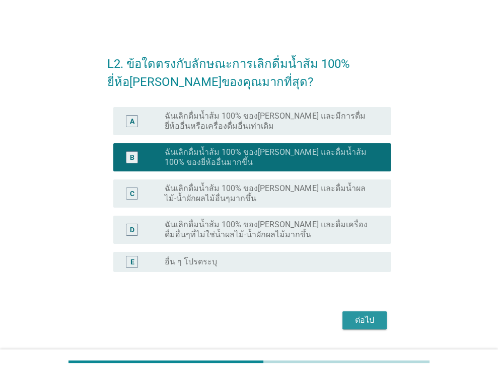
click at [366, 320] on div "ต่อไป" at bounding box center [364, 321] width 28 height 12
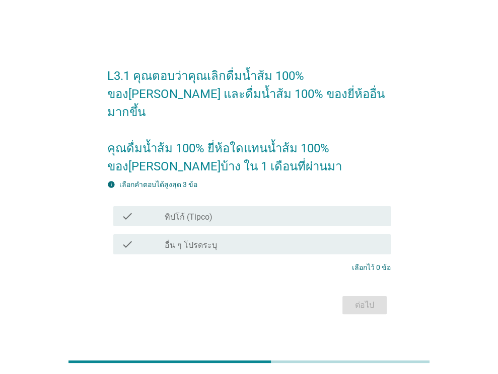
click at [257, 210] on div "check_box_outline_blank ทิปโก้ (Tipco)" at bounding box center [274, 216] width 218 height 12
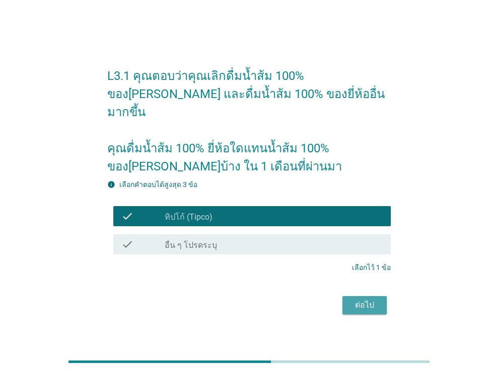
click at [365, 299] on div "ต่อไป" at bounding box center [364, 305] width 28 height 12
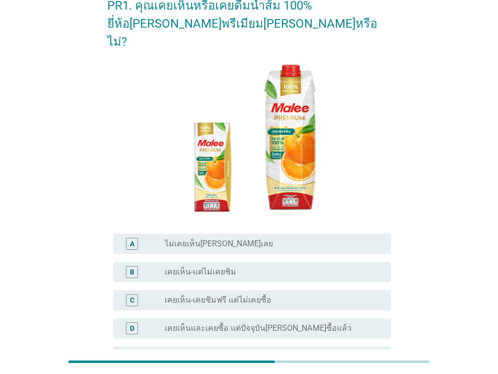
scroll to position [151, 0]
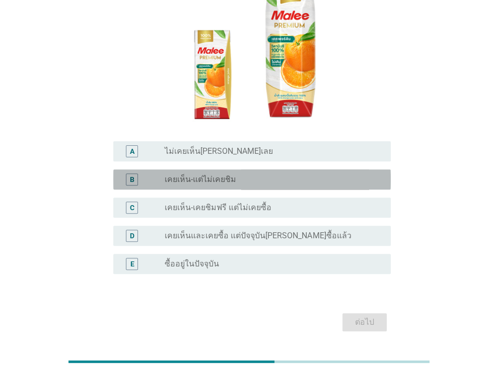
click at [333, 175] on div "radio_button_unchecked เคยเห็น-แต่ไม่เคยชิม" at bounding box center [270, 180] width 210 height 10
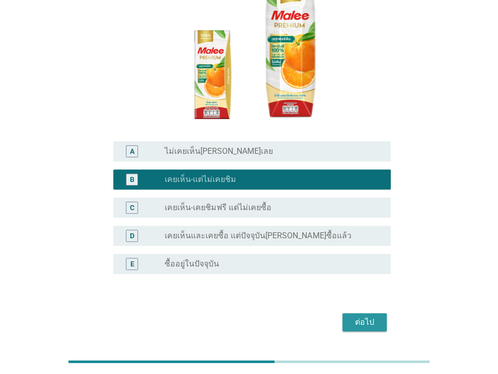
click at [381, 314] on button "ต่อไป" at bounding box center [364, 323] width 44 height 18
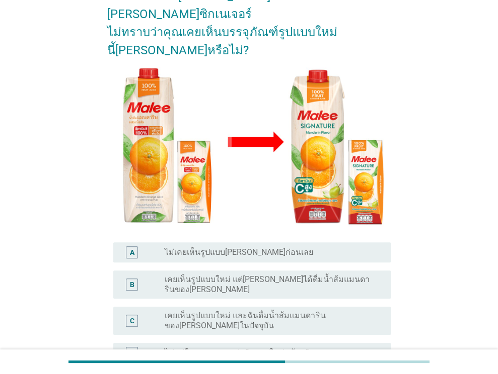
scroll to position [189, 0]
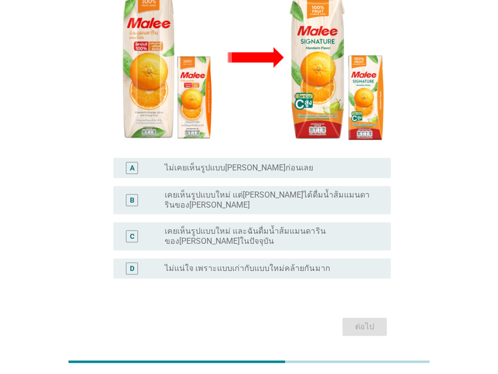
click at [266, 190] on div "radio_button_unchecked เคยเห็นรูปแบบใหม่ แต่[PERSON_NAME]ได้ดื่มน้ำส้มแมนดารินข…" at bounding box center [274, 200] width 218 height 20
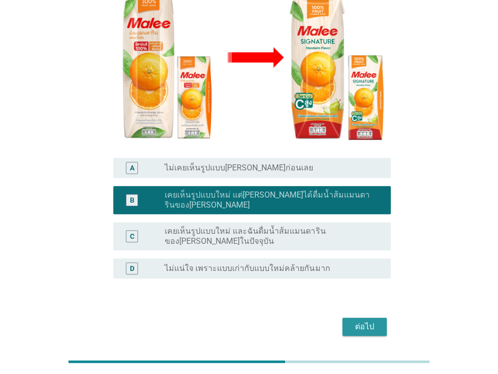
click at [358, 321] on div "ต่อไป" at bounding box center [364, 327] width 28 height 12
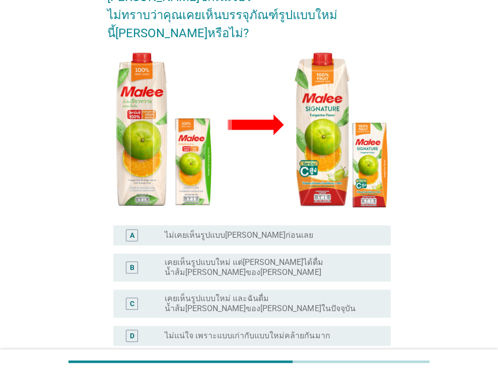
scroll to position [197, 0]
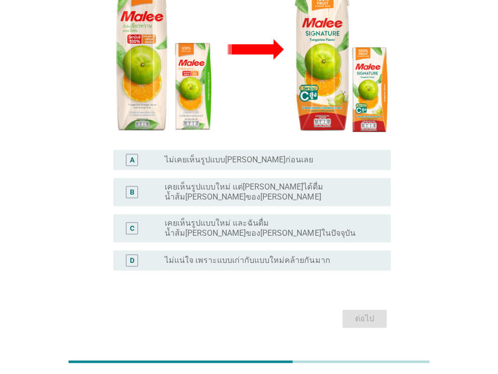
click at [308, 182] on label "เคยเห็นรูปแบบใหม่ แต่[PERSON_NAME]ได้ดื่มน้ำส้ม[PERSON_NAME]ของ[PERSON_NAME]" at bounding box center [270, 192] width 210 height 20
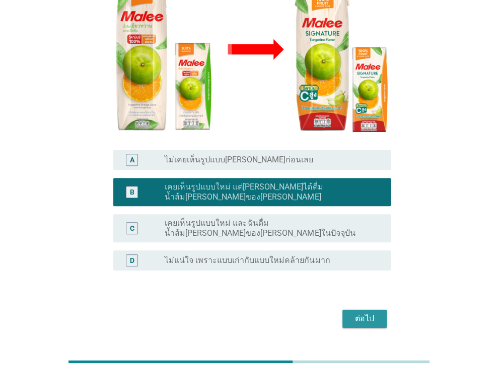
click at [361, 313] on div "ต่อไป" at bounding box center [364, 319] width 28 height 12
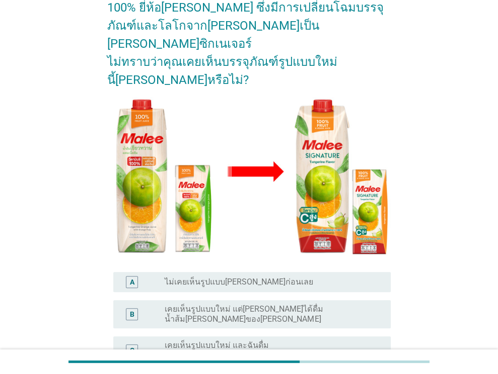
scroll to position [189, 0]
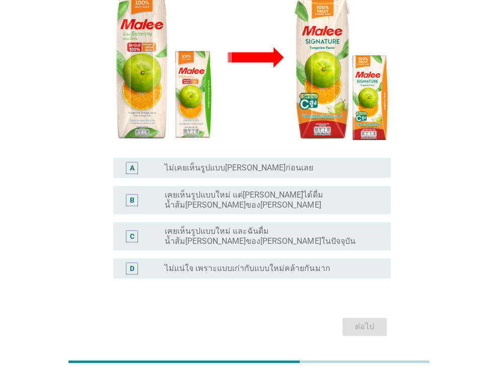
click at [296, 226] on label "เคยเห็นรูปแบบใหม่ และฉันดื่มน้ำส้ม[PERSON_NAME]ของ[PERSON_NAME]ในปัจจุบัน" at bounding box center [270, 236] width 210 height 20
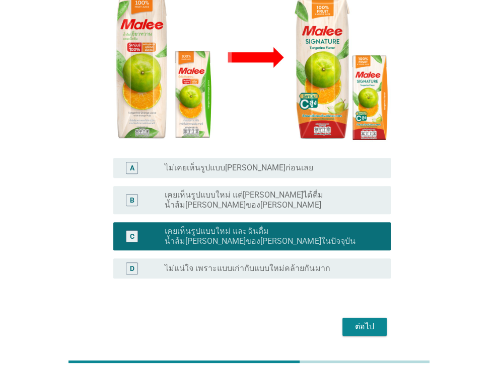
click at [359, 321] on div "ต่อไป" at bounding box center [364, 327] width 28 height 12
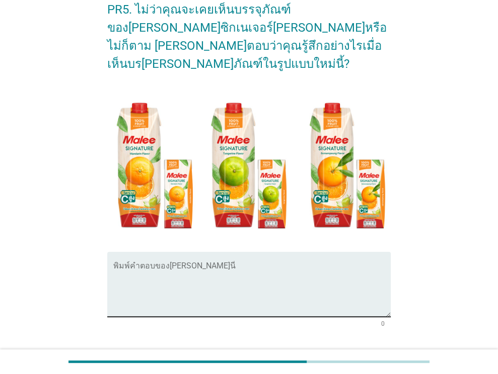
scroll to position [107, 0]
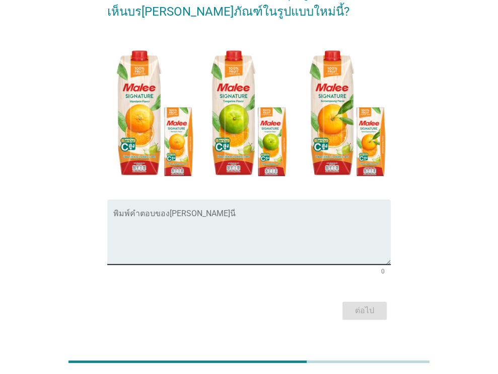
click at [285, 212] on textarea "พิมพ์คำตอบของคุณ ที่นี่" at bounding box center [251, 238] width 277 height 53
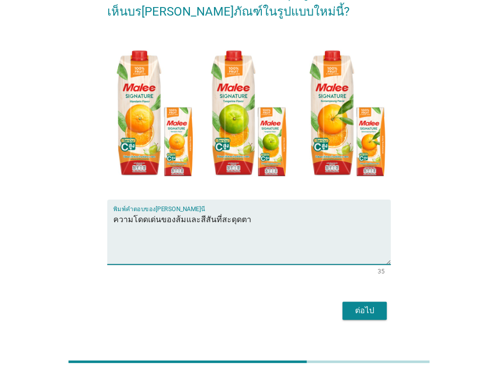
type textarea "ความโดดเด่นของส้มและสีสันที่สะดุดตา"
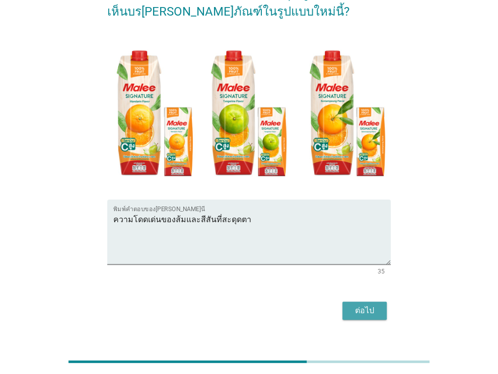
click at [365, 305] on div "ต่อไป" at bounding box center [364, 311] width 28 height 12
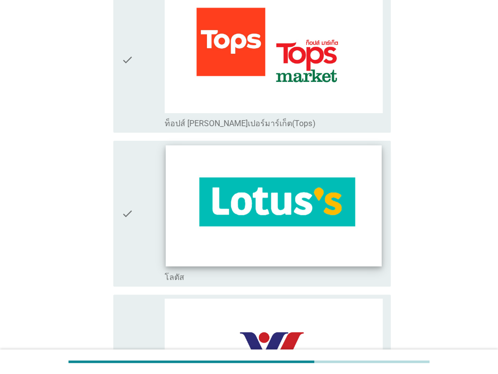
scroll to position [151, 0]
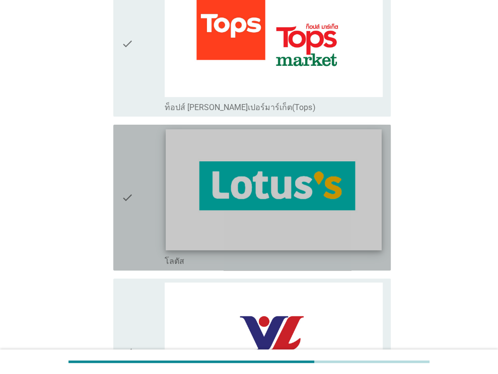
click at [315, 185] on img at bounding box center [273, 189] width 215 height 121
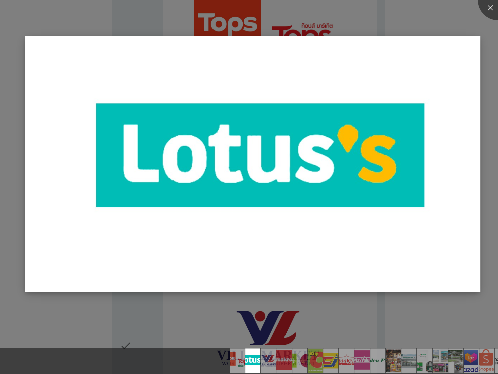
click at [294, 165] on img at bounding box center [252, 164] width 455 height 256
click at [488, 10] on div at bounding box center [498, 0] width 40 height 40
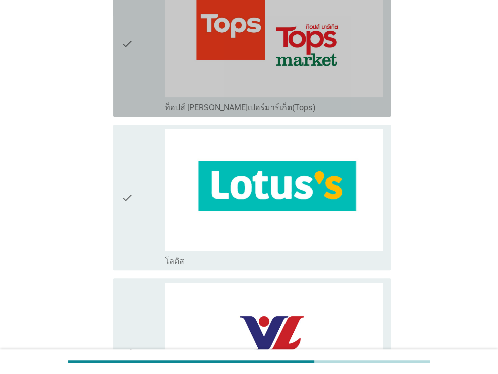
click at [147, 55] on div "check" at bounding box center [143, 44] width 44 height 138
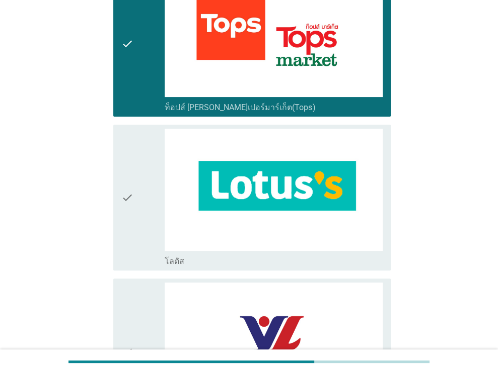
click at [140, 181] on div "check" at bounding box center [143, 198] width 44 height 138
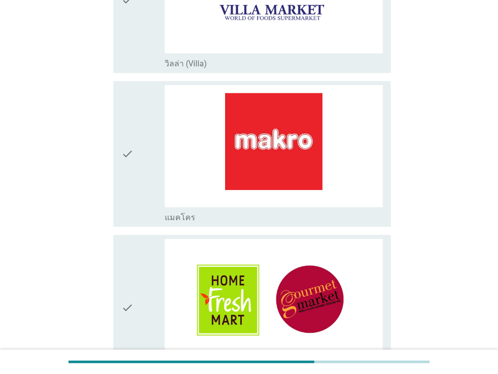
click at [129, 159] on icon "check" at bounding box center [127, 154] width 12 height 138
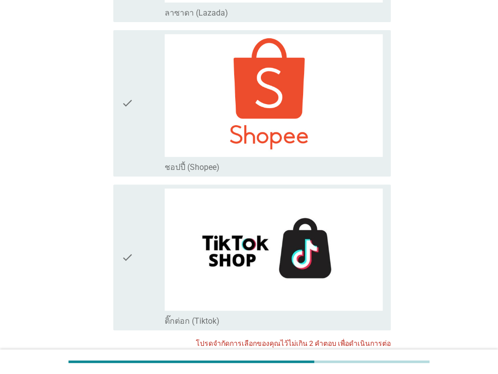
scroll to position [2700, 0]
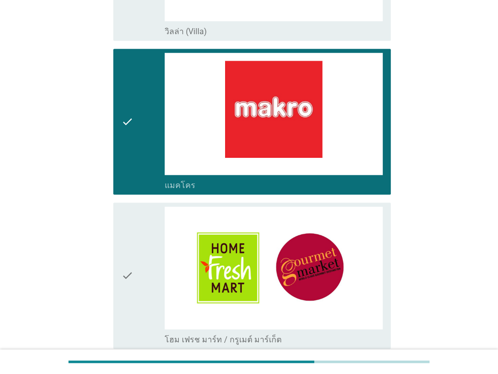
click at [129, 146] on icon "check" at bounding box center [127, 122] width 12 height 138
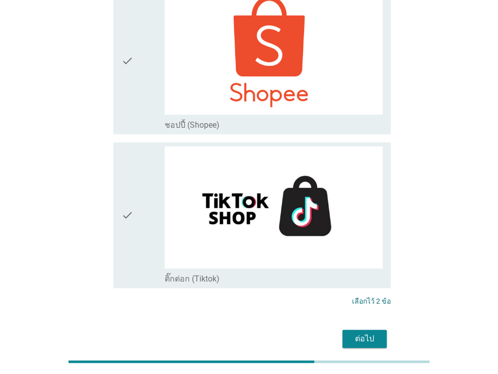
click at [366, 333] on div "ต่อไป" at bounding box center [364, 339] width 28 height 12
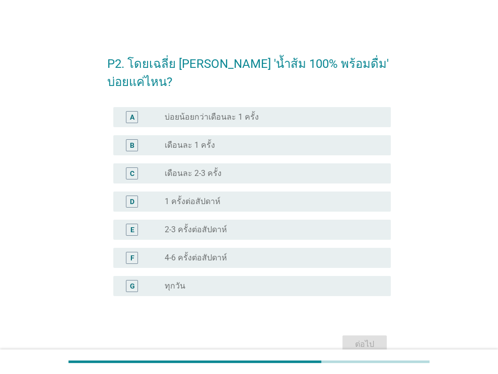
click at [250, 197] on div "radio_button_unchecked 1 ครั้งต่อสัปดาห์" at bounding box center [270, 202] width 210 height 10
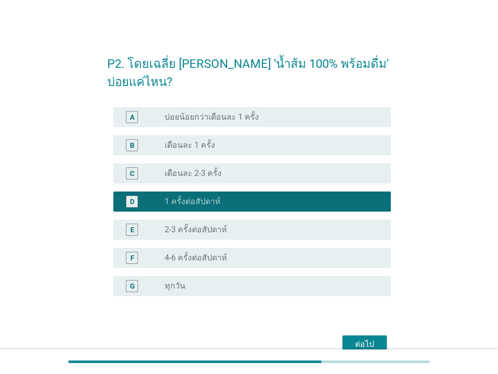
click at [369, 339] on div "ต่อไป" at bounding box center [364, 345] width 28 height 12
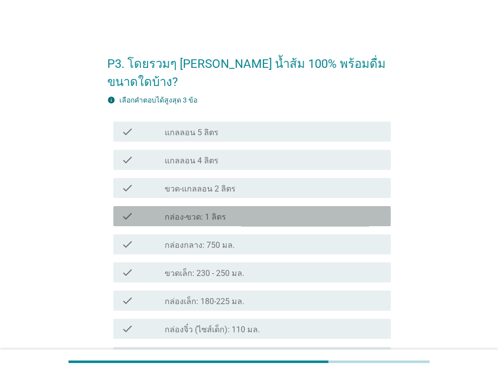
click at [280, 210] on div "check_box_outline_blank กล่อง-ขวด: 1 ลิตร" at bounding box center [274, 216] width 218 height 12
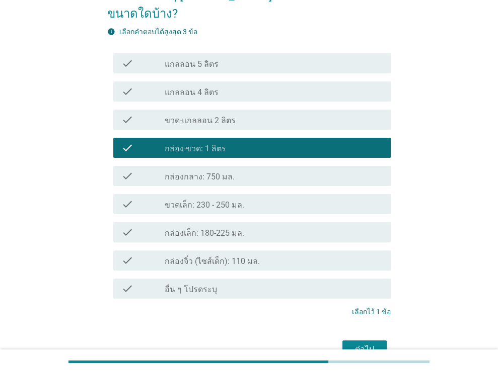
scroll to position [107, 0]
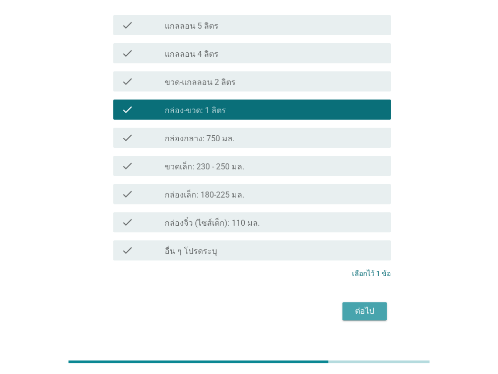
click at [372, 306] on div "ต่อไป" at bounding box center [364, 312] width 28 height 12
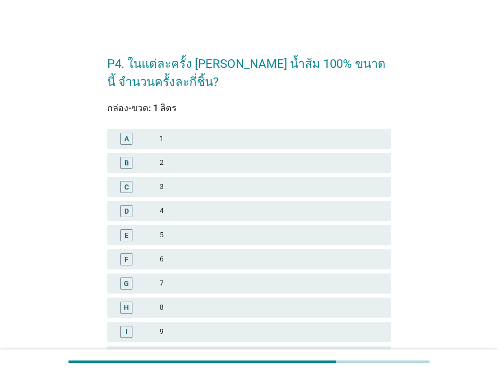
scroll to position [101, 0]
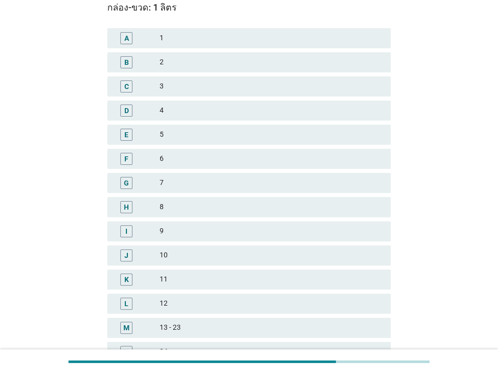
click at [307, 89] on div "3" at bounding box center [271, 87] width 223 height 12
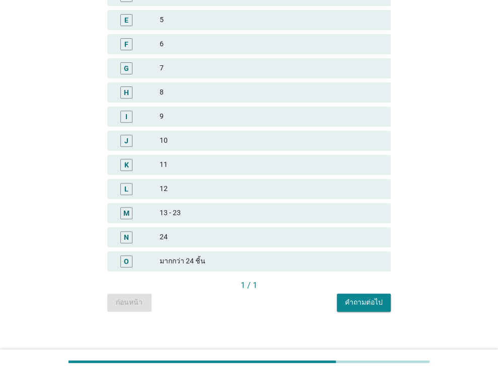
scroll to position [221, 0]
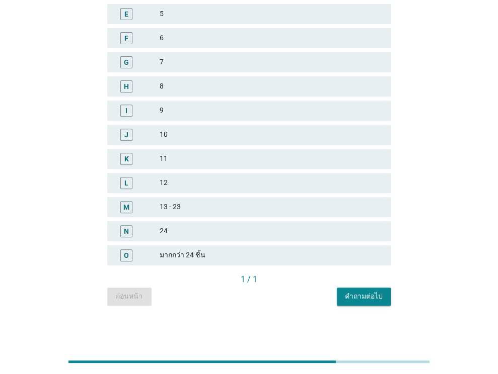
click at [362, 294] on div "คำถามต่อไป" at bounding box center [364, 296] width 38 height 11
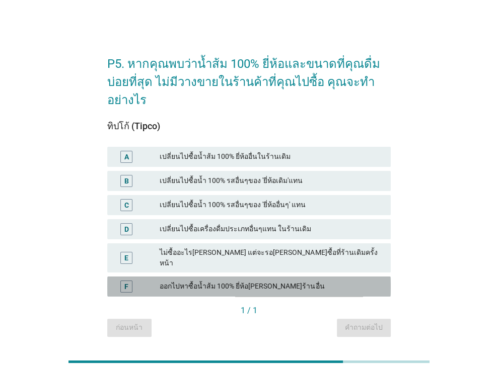
click at [293, 281] on div "ออกไปหาซื้อน้ำส้ม 100% ยี่ห้อ[PERSON_NAME]ร้านอื่น" at bounding box center [271, 287] width 223 height 12
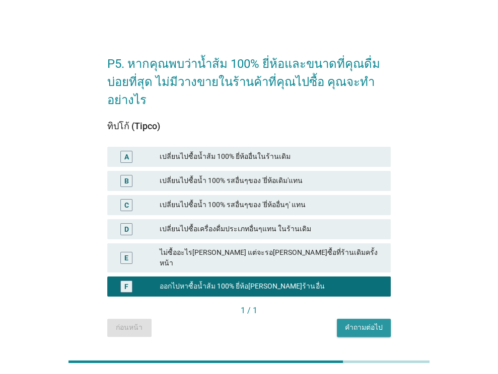
click at [350, 323] on div "คำถามต่อไป" at bounding box center [364, 328] width 38 height 11
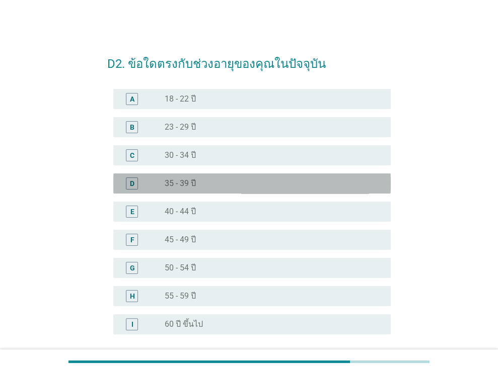
click at [266, 183] on div "radio_button_unchecked 35 - 39 ปี" at bounding box center [270, 184] width 210 height 10
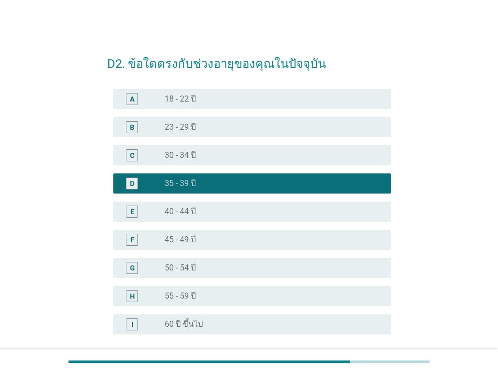
scroll to position [90, 0]
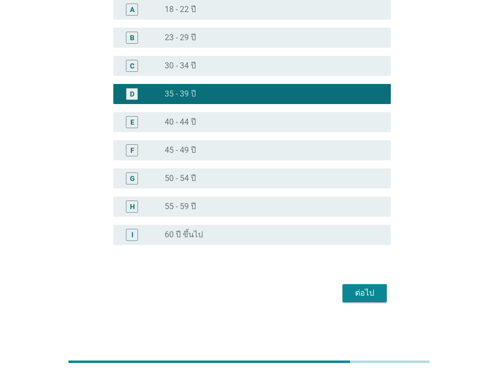
click at [364, 295] on div "ต่อไป" at bounding box center [364, 293] width 28 height 12
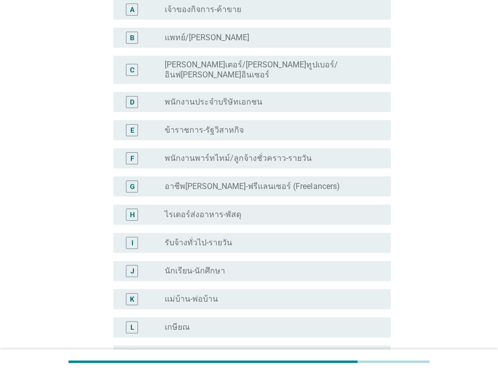
scroll to position [0, 0]
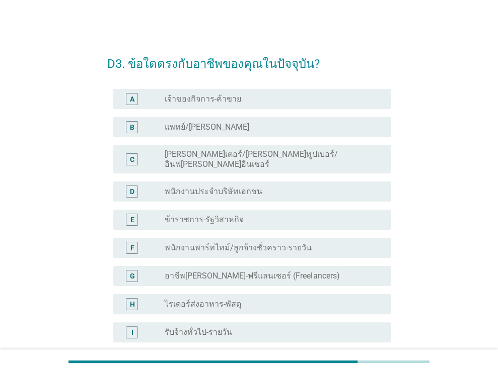
click at [290, 210] on div "E radio_button_unchecked ข้าราชการ-รัฐวิสาหกิจ" at bounding box center [251, 220] width 277 height 20
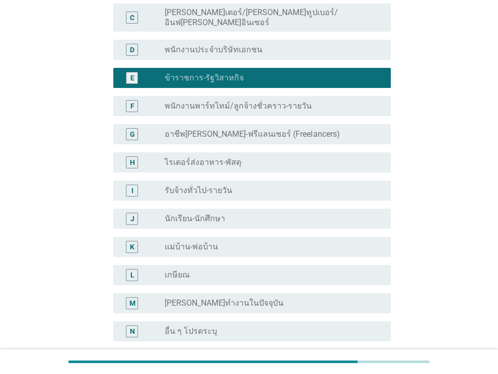
scroll to position [231, 0]
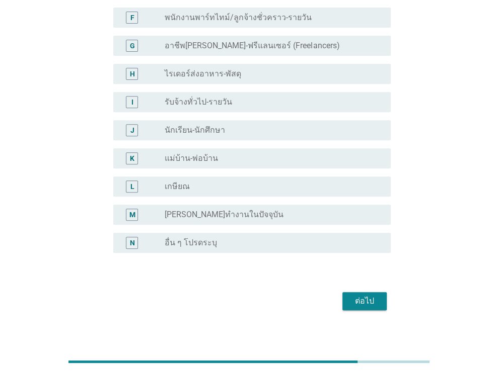
click at [368, 292] on button "ต่อไป" at bounding box center [364, 301] width 44 height 18
